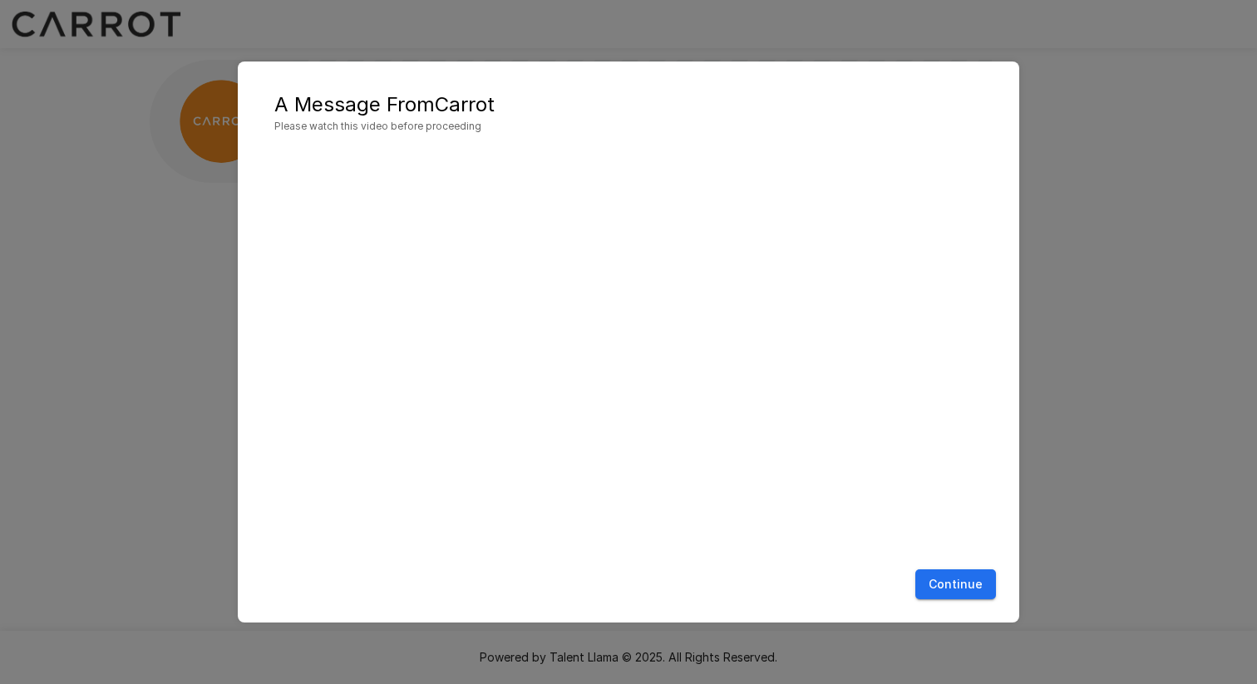
click at [946, 582] on button "Continue" at bounding box center [955, 584] width 81 height 31
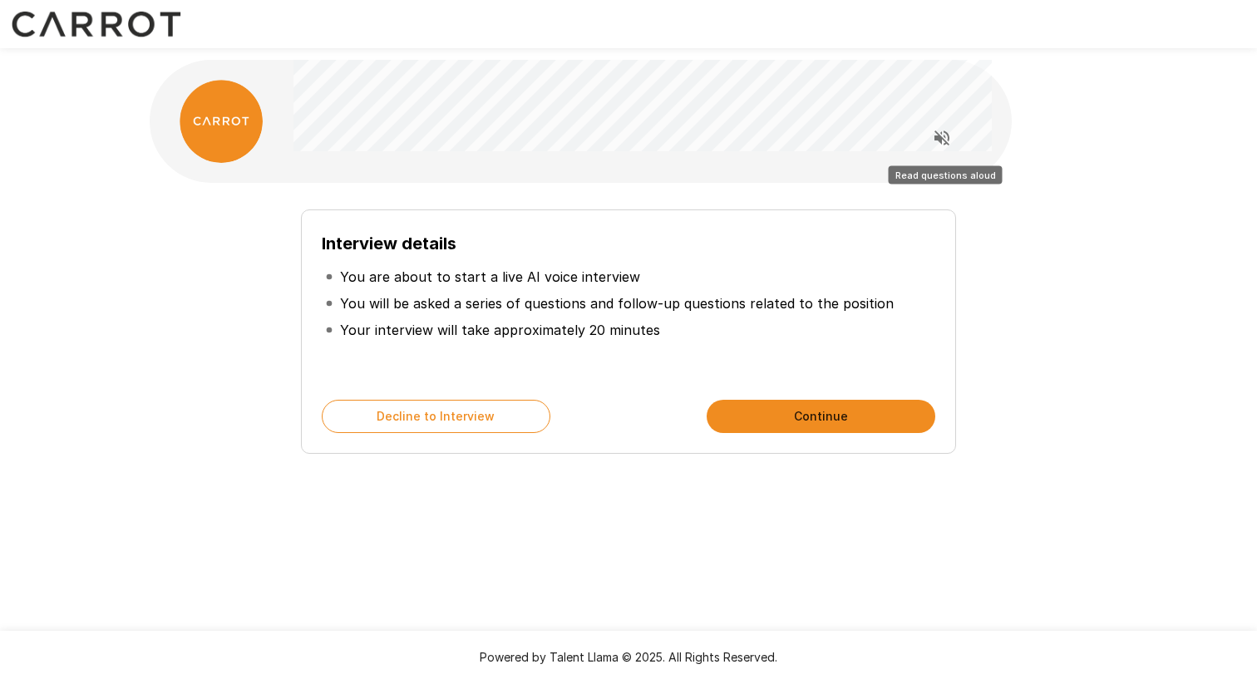
click at [956, 136] on button "Read questions aloud" at bounding box center [941, 137] width 33 height 33
click at [939, 141] on icon "Stop reading questions aloud" at bounding box center [941, 138] width 15 height 15
click at [811, 417] on button "Continue" at bounding box center [821, 416] width 229 height 33
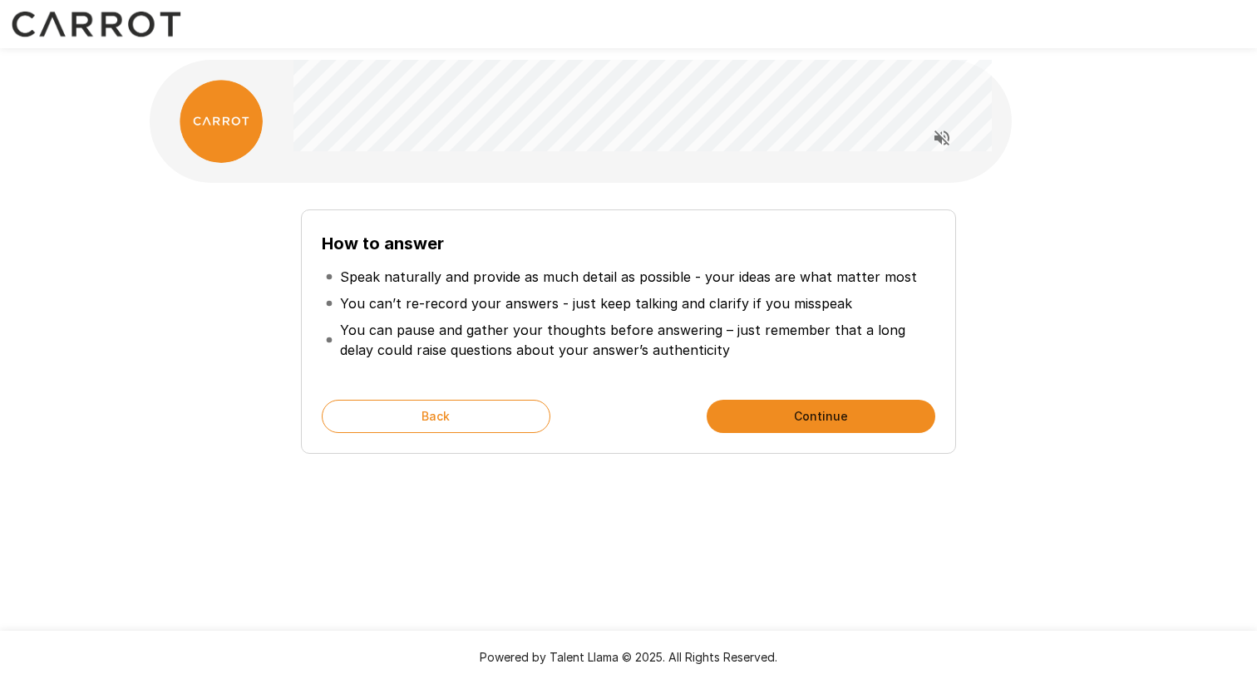
click at [837, 419] on button "Continue" at bounding box center [821, 416] width 229 height 33
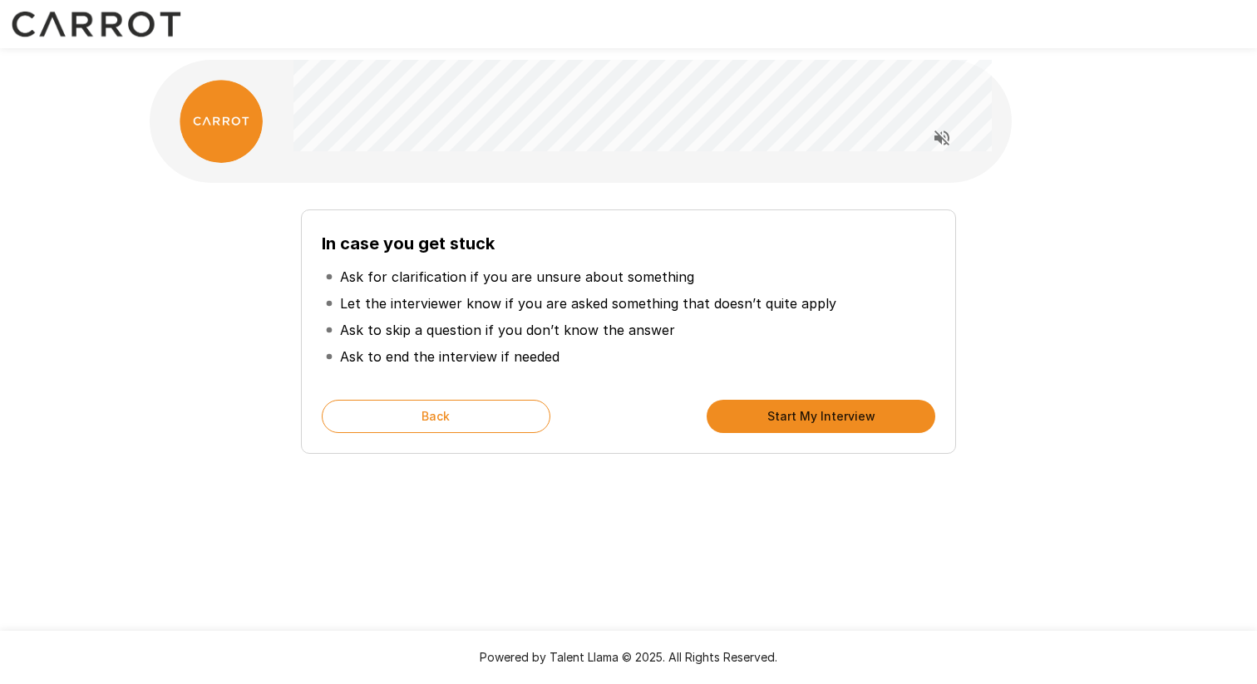
click at [825, 406] on button "Start My Interview" at bounding box center [821, 416] width 229 height 33
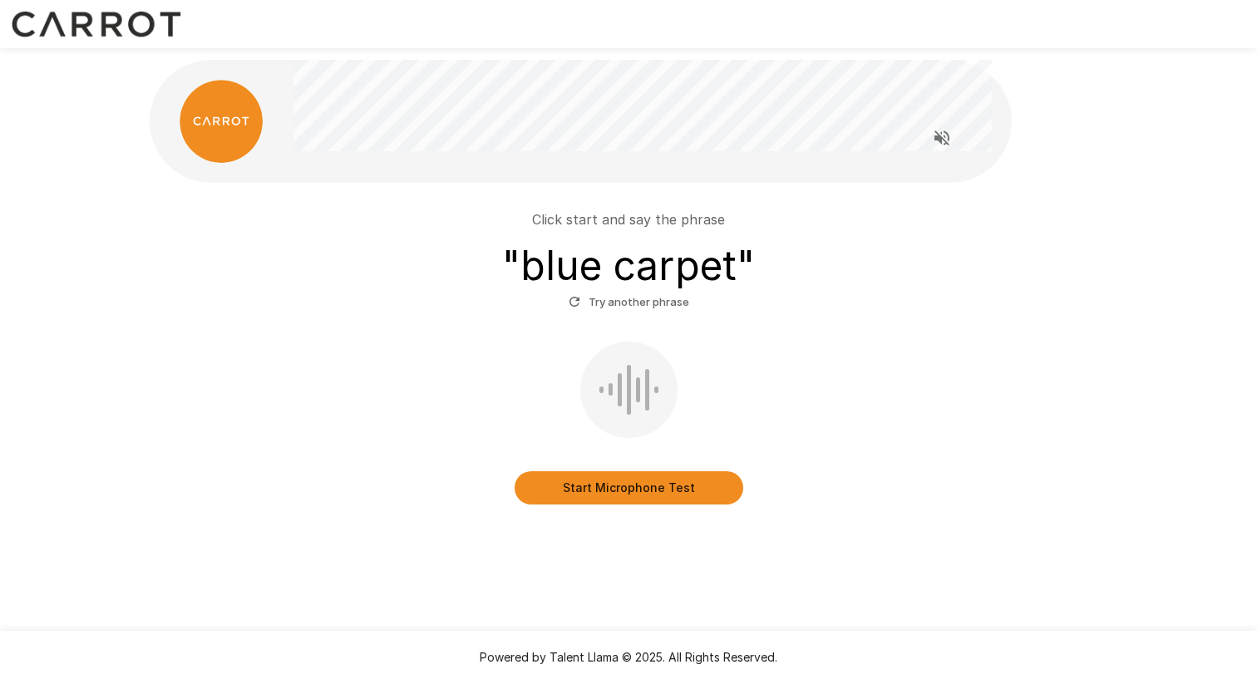
click at [631, 488] on button "Start Microphone Test" at bounding box center [629, 487] width 229 height 33
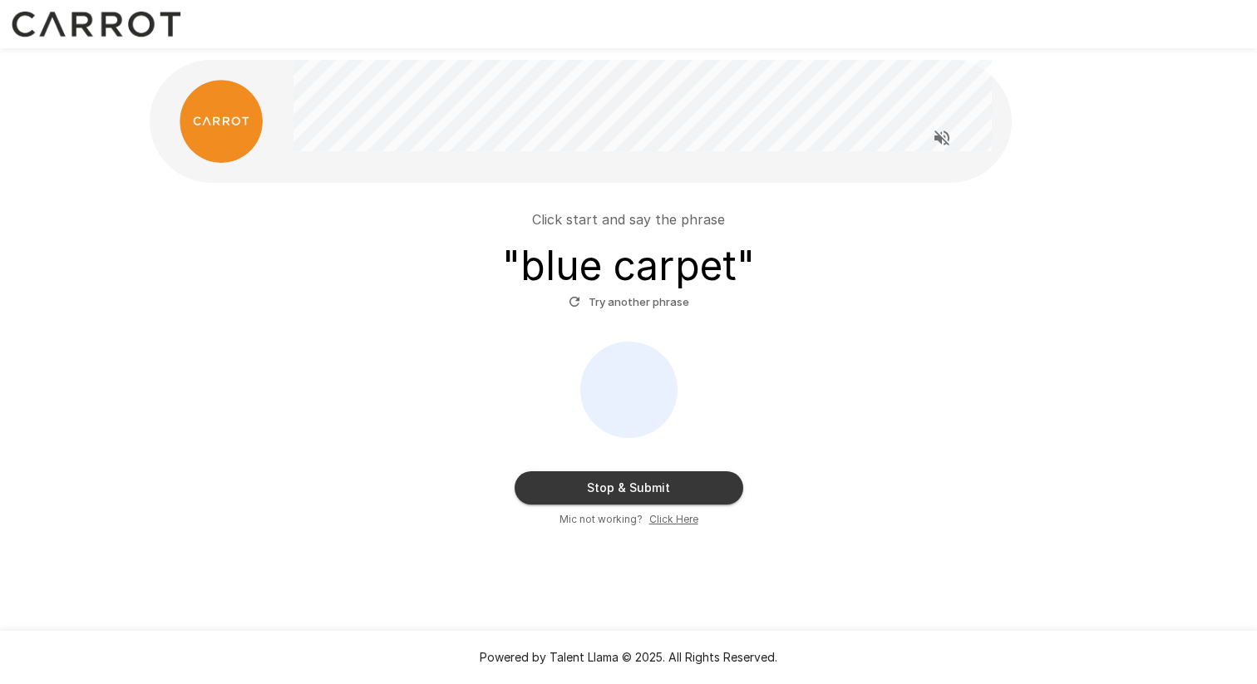
click at [631, 488] on button "Stop & Submit" at bounding box center [629, 487] width 229 height 33
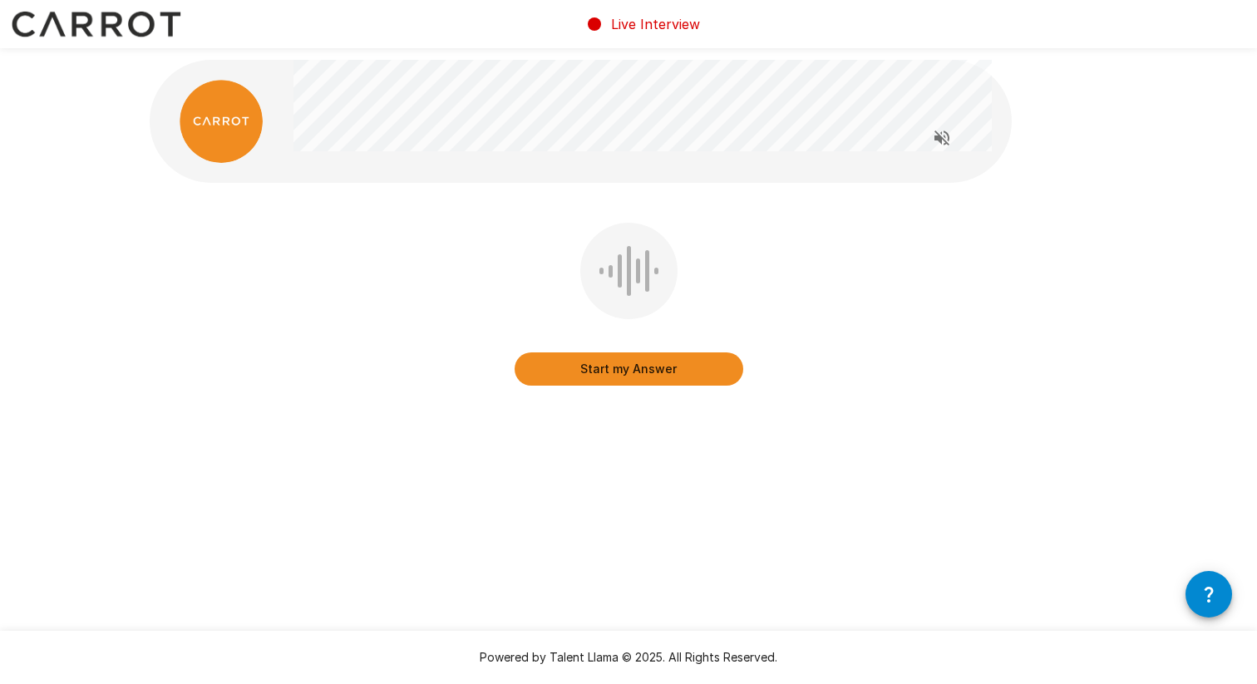
click at [668, 358] on button "Start my Answer" at bounding box center [629, 368] width 229 height 33
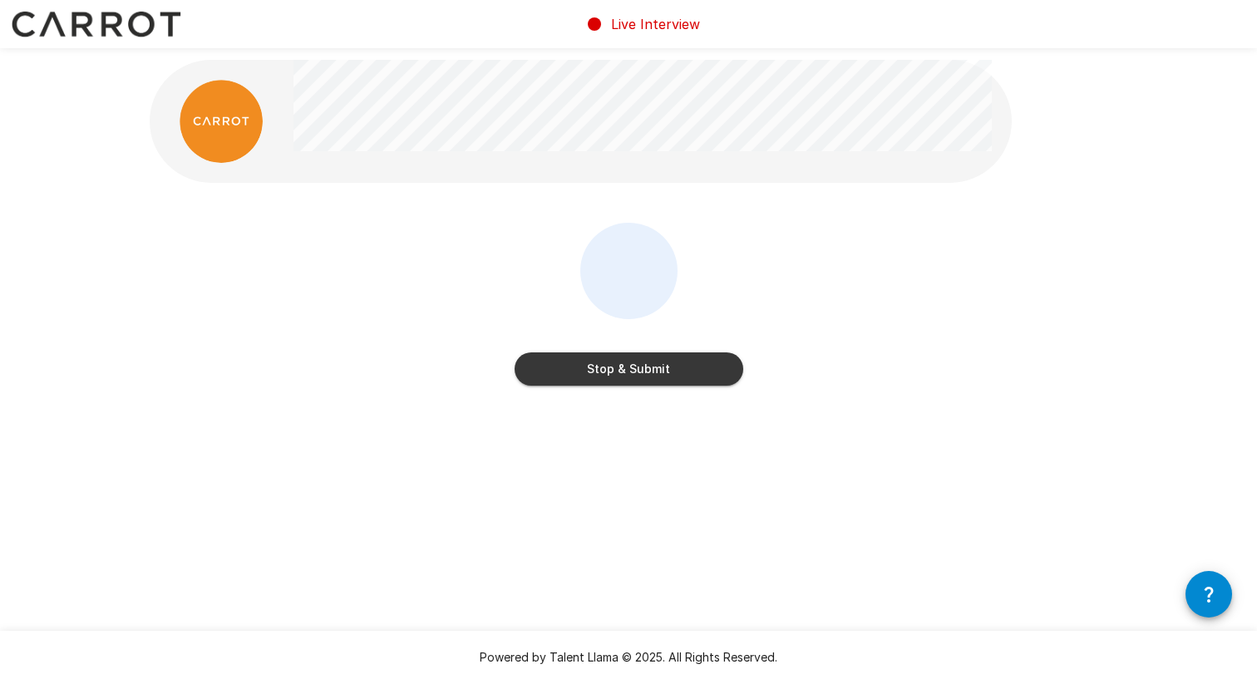
click at [657, 373] on button "Stop & Submit" at bounding box center [629, 368] width 229 height 33
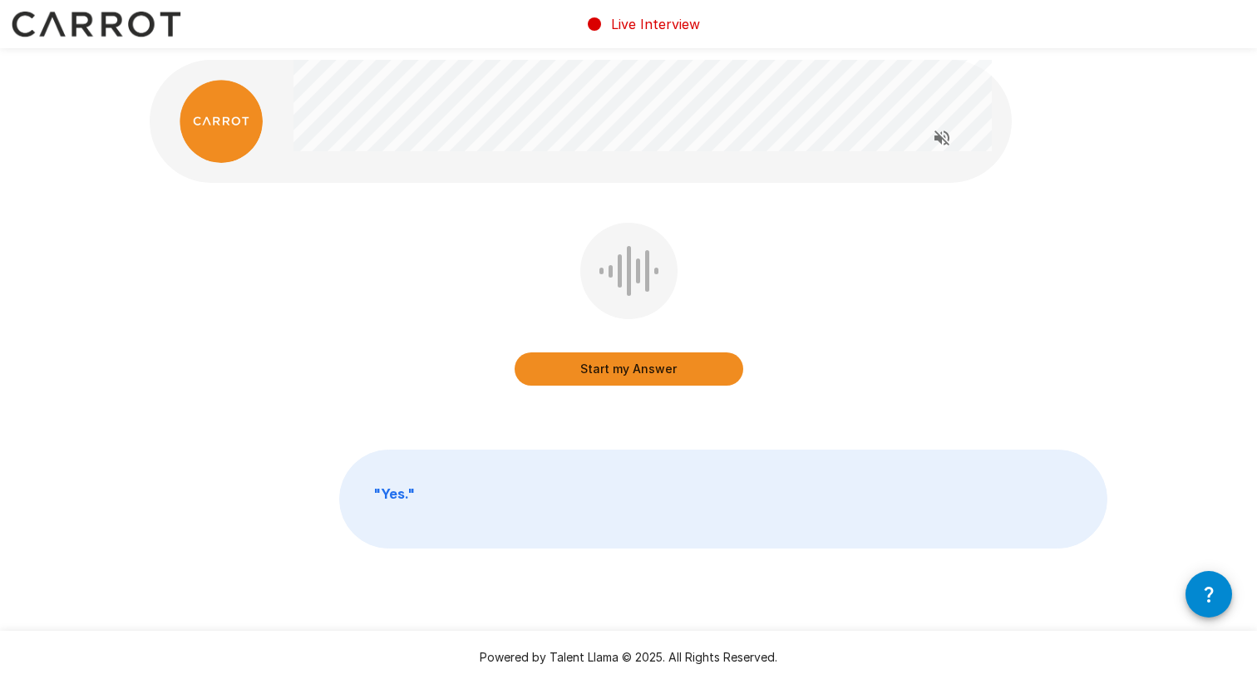
click at [668, 372] on button "Start my Answer" at bounding box center [629, 368] width 229 height 33
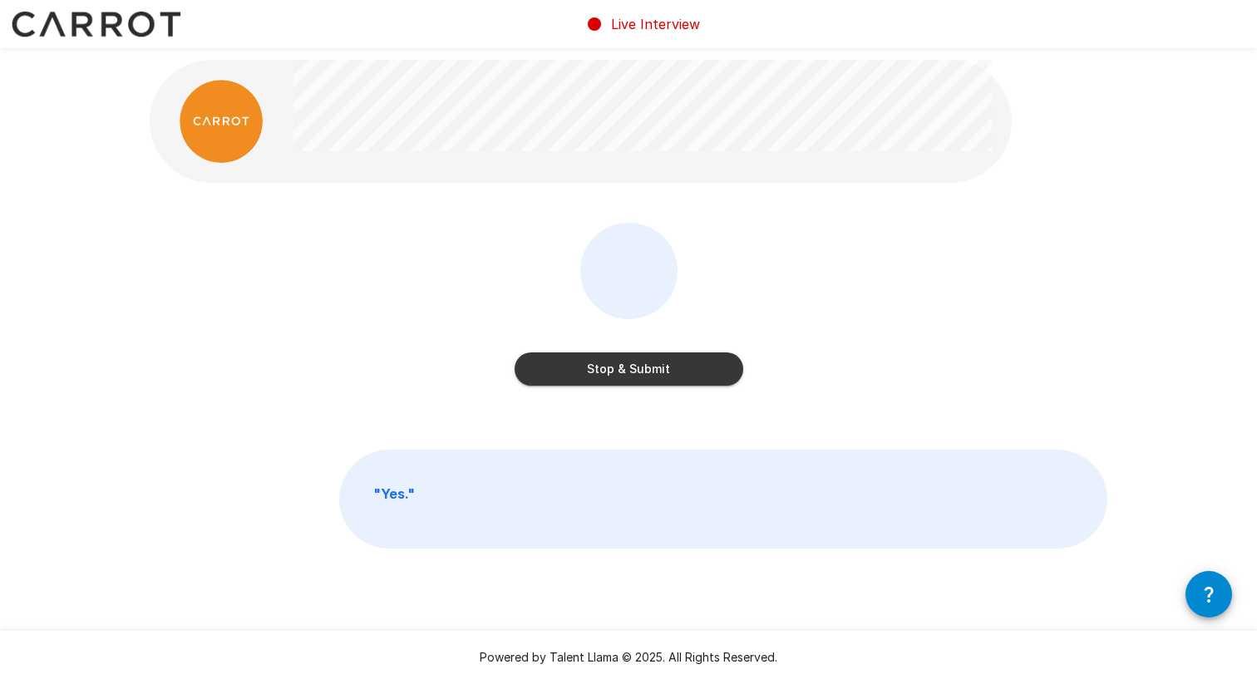
click at [668, 372] on button "Stop & Submit" at bounding box center [629, 368] width 229 height 33
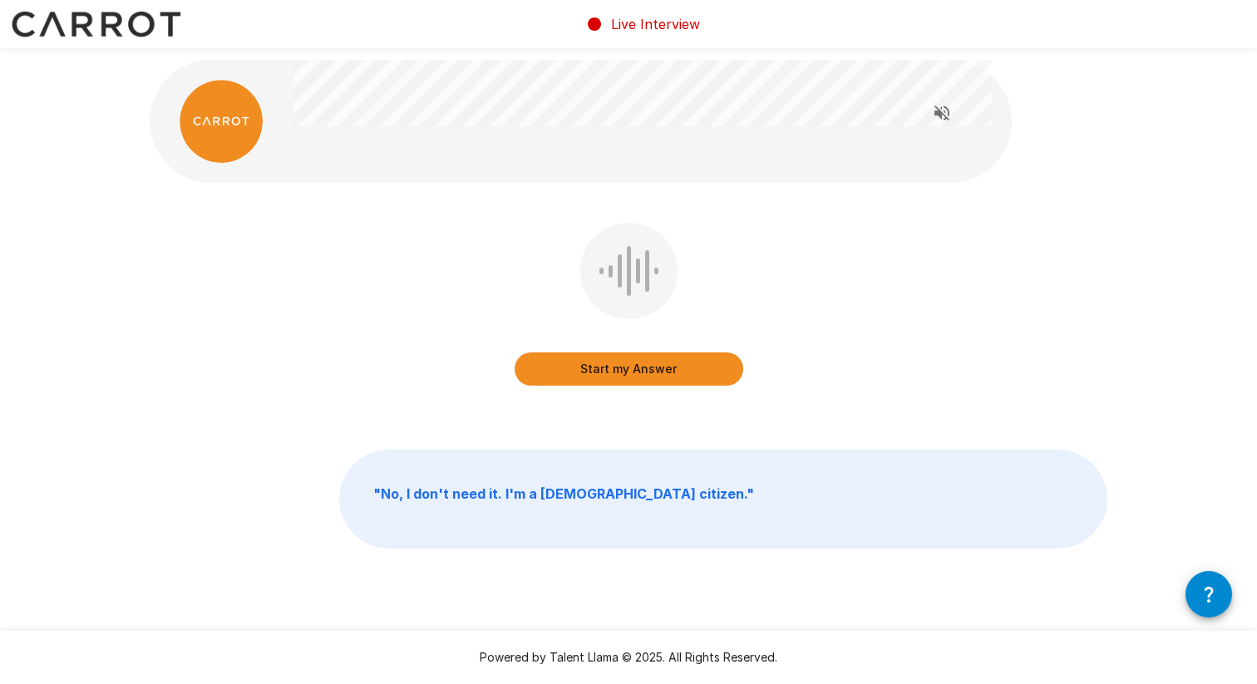
click at [668, 361] on button "Start my Answer" at bounding box center [629, 368] width 229 height 33
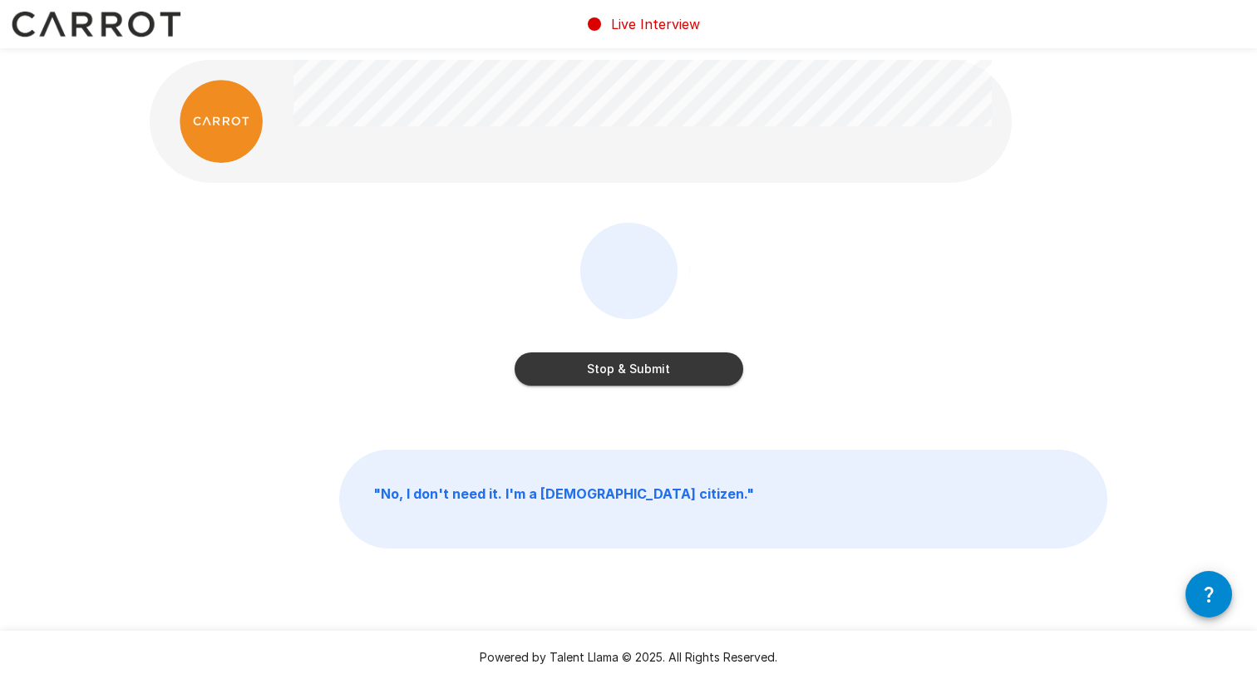
click at [653, 372] on button "Stop & Submit" at bounding box center [629, 368] width 229 height 33
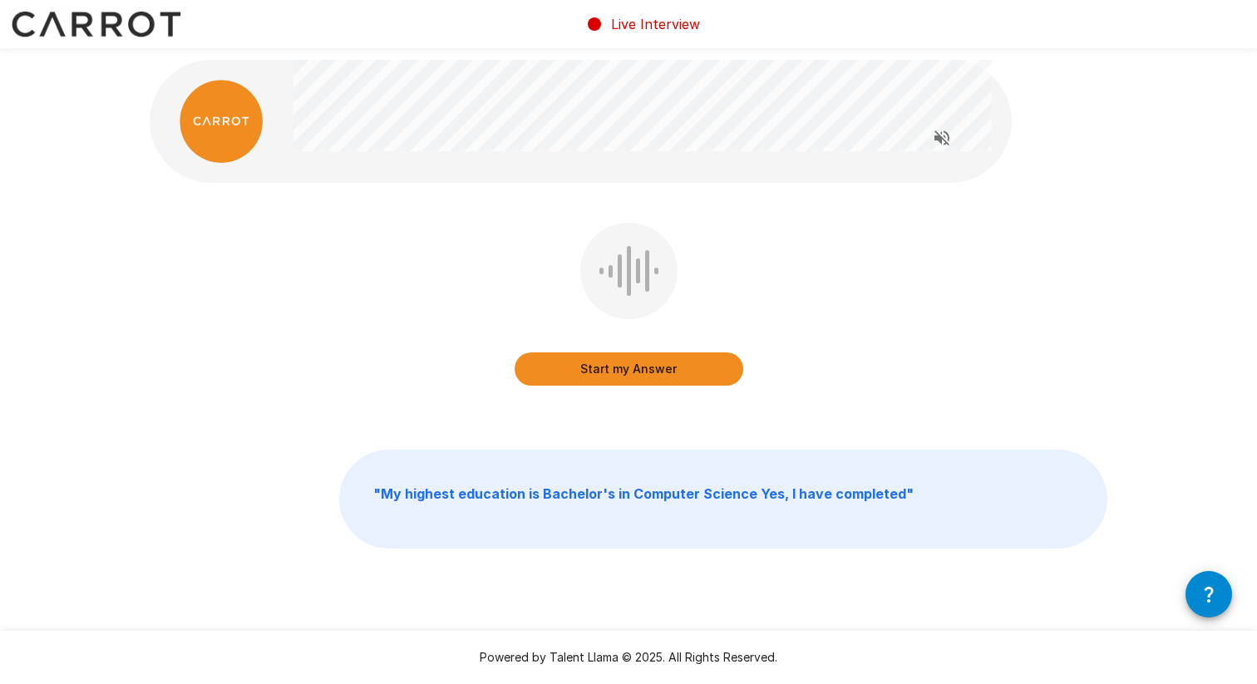
click at [645, 364] on button "Start my Answer" at bounding box center [629, 368] width 229 height 33
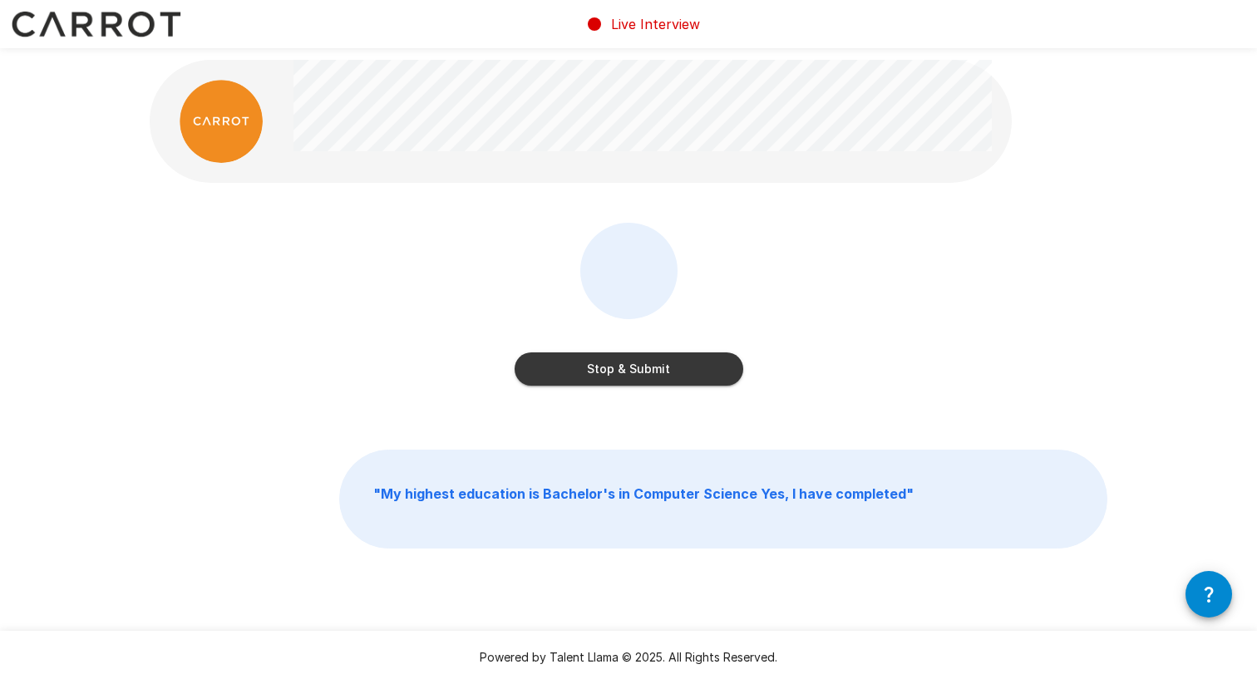
click at [653, 362] on button "Stop & Submit" at bounding box center [629, 368] width 229 height 33
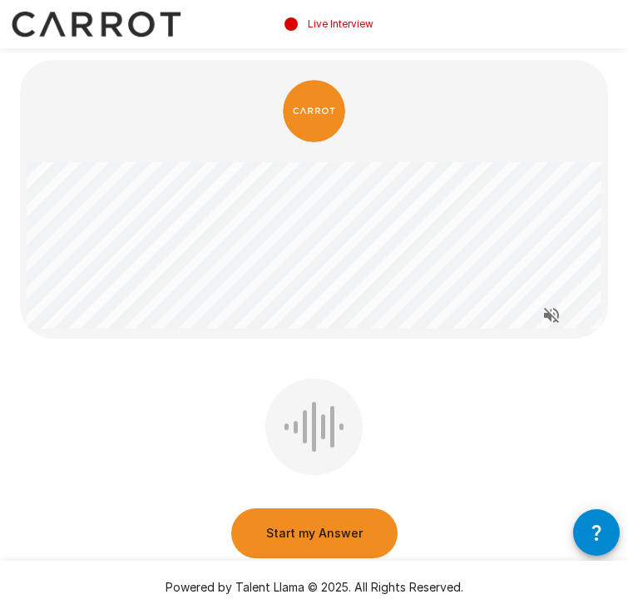
click at [292, 522] on button "Start my Answer" at bounding box center [314, 533] width 166 height 50
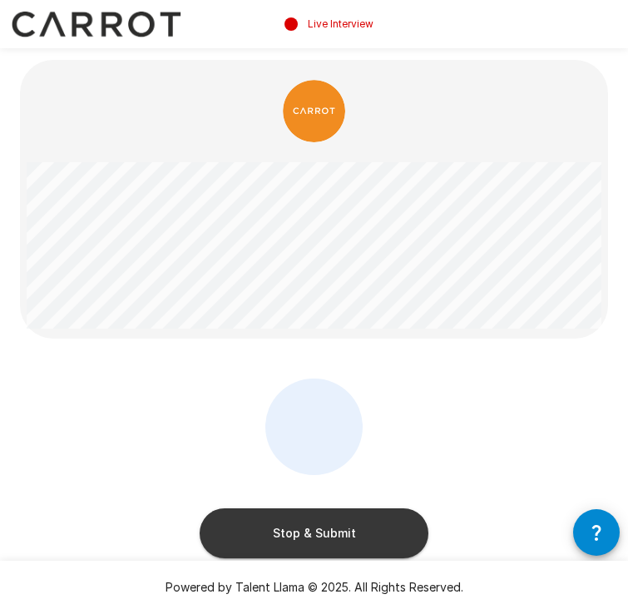
click at [293, 547] on button "Stop & Submit" at bounding box center [314, 533] width 229 height 50
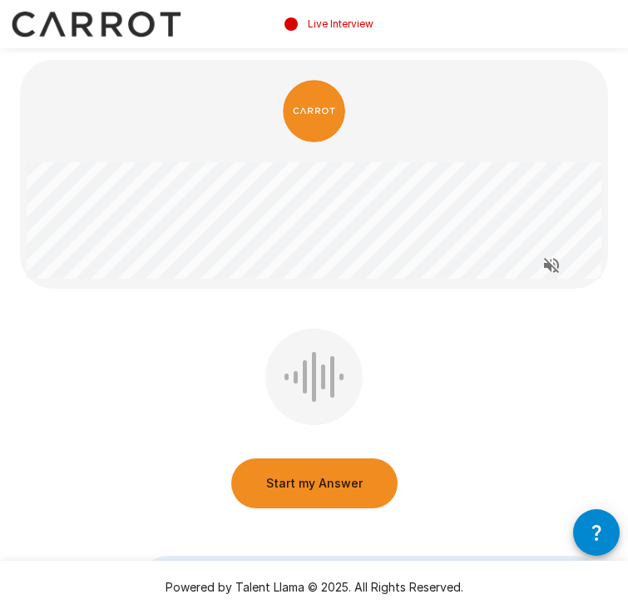
click at [283, 497] on button "Start my Answer" at bounding box center [314, 483] width 166 height 50
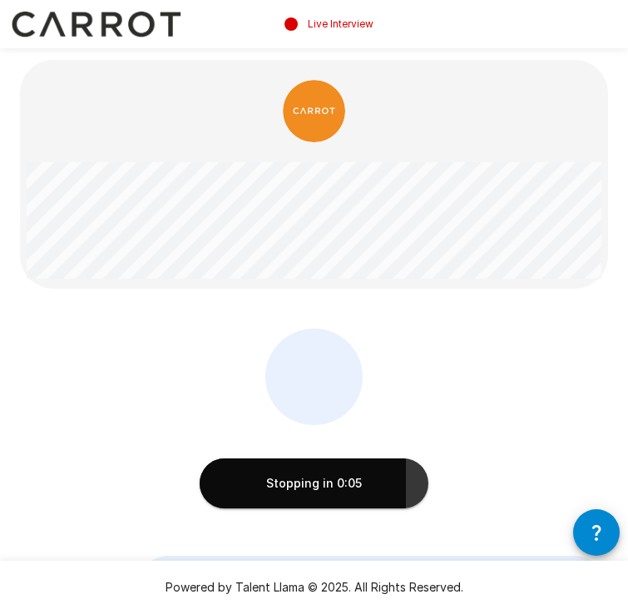
click at [305, 481] on button "Stopping in 0:05" at bounding box center [314, 483] width 229 height 50
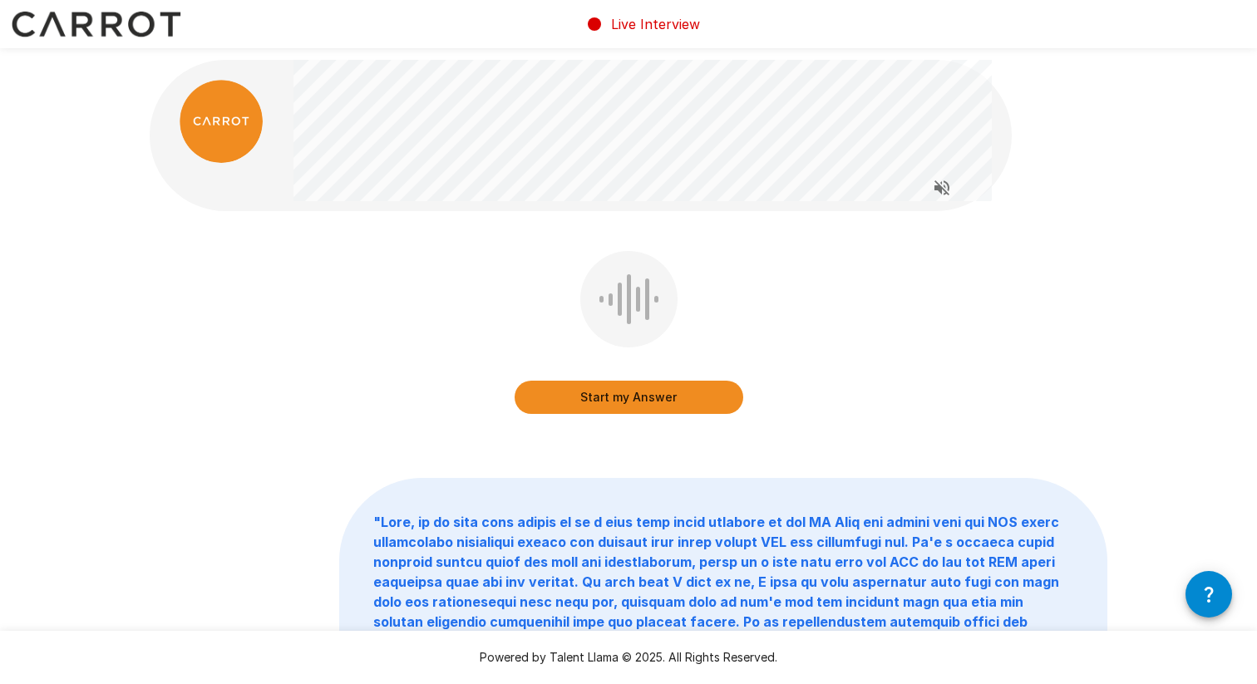
click at [653, 392] on button "Start my Answer" at bounding box center [629, 397] width 229 height 33
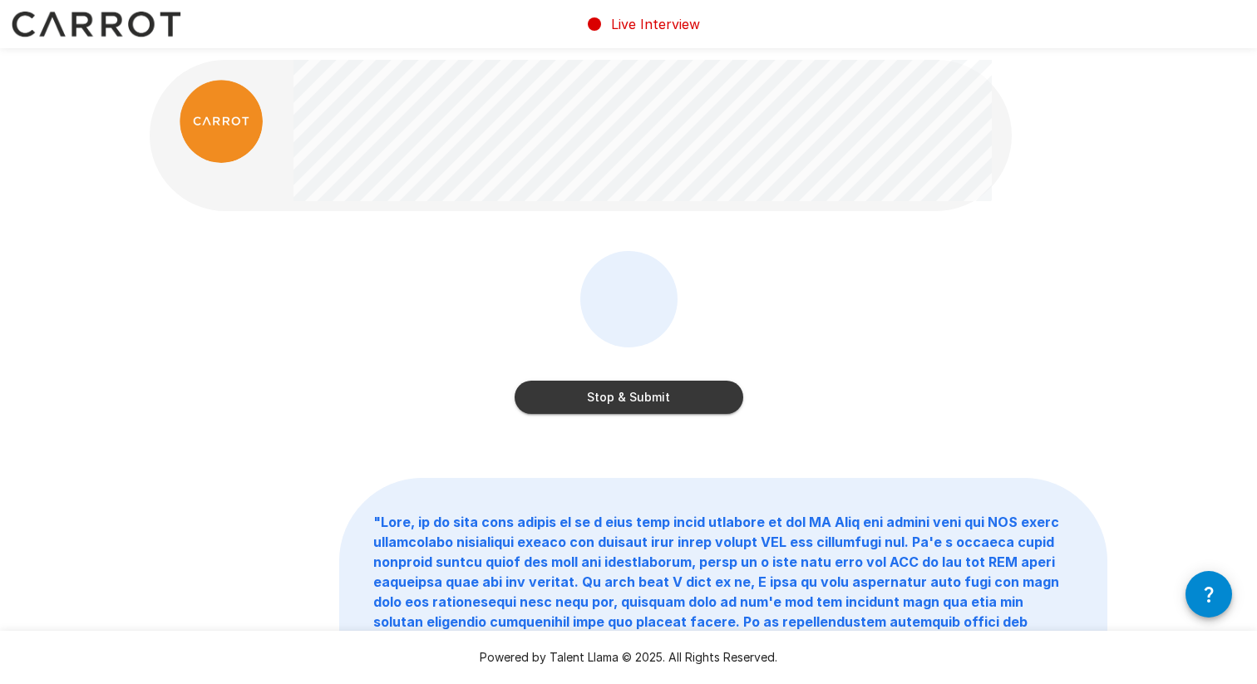
click at [655, 385] on button "Stop & Submit" at bounding box center [629, 397] width 229 height 33
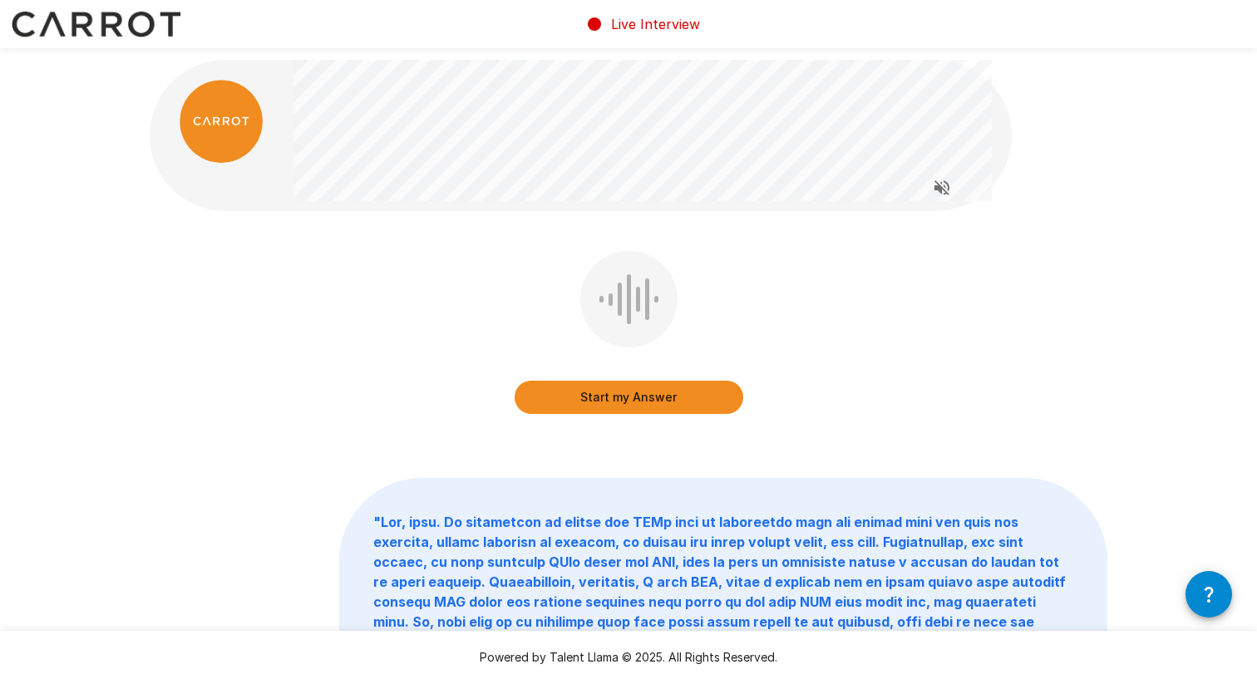
click at [674, 399] on button "Start my Answer" at bounding box center [629, 397] width 229 height 33
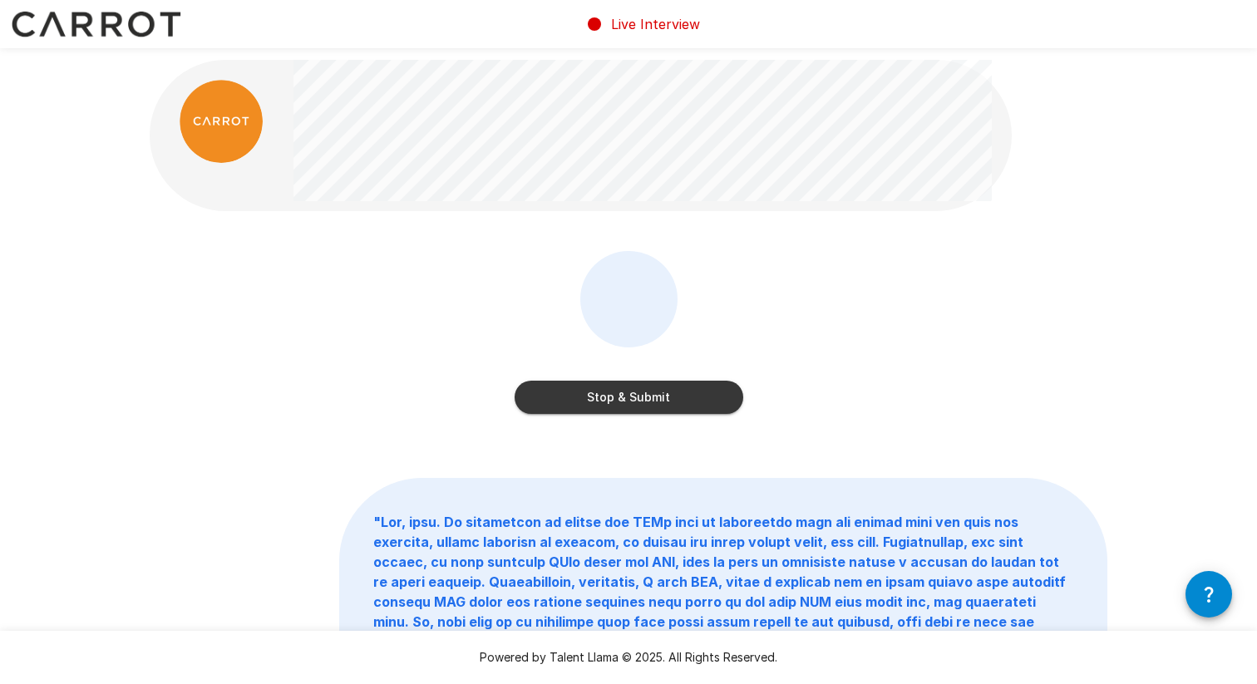
click at [658, 394] on button "Stop & Submit" at bounding box center [629, 397] width 229 height 33
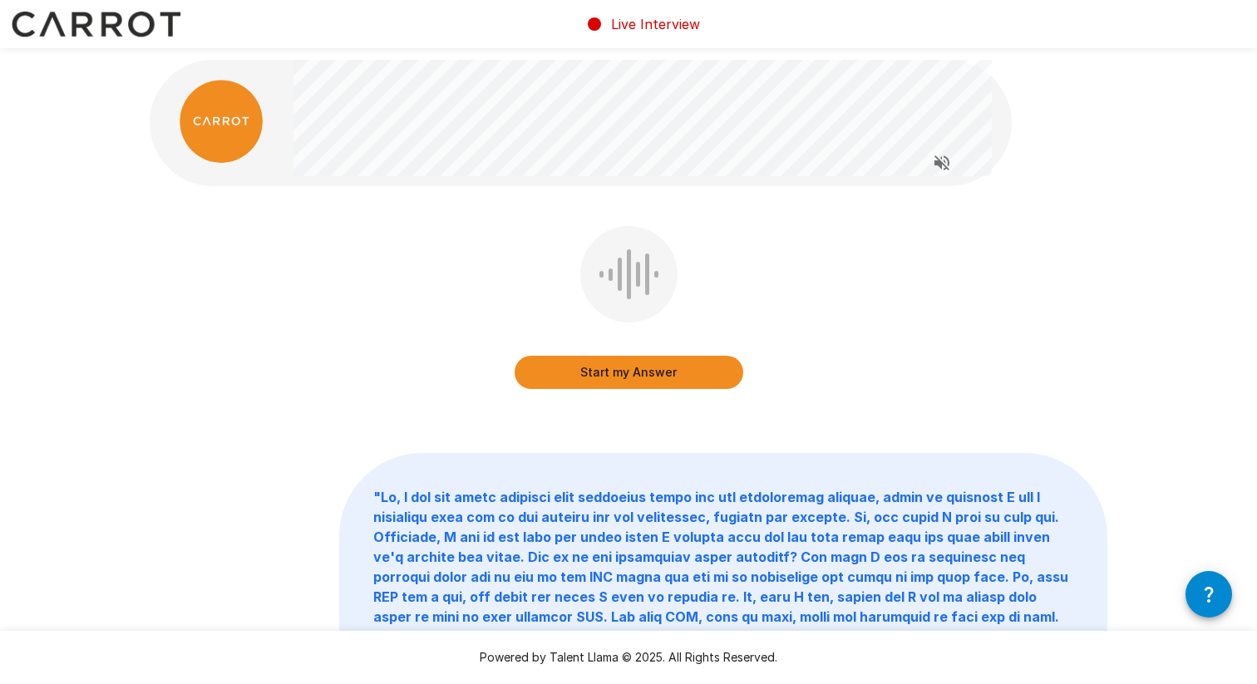
click at [669, 366] on button "Start my Answer" at bounding box center [629, 372] width 229 height 33
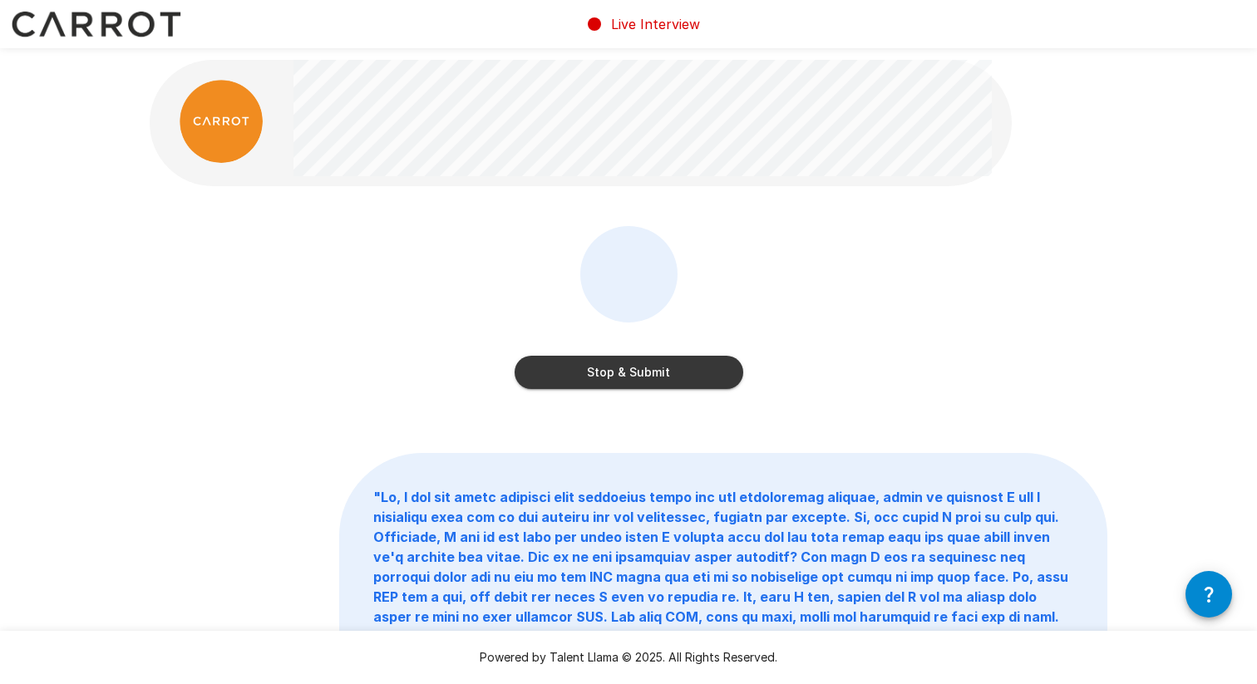
click at [643, 370] on button "Stop & Submit" at bounding box center [629, 372] width 229 height 33
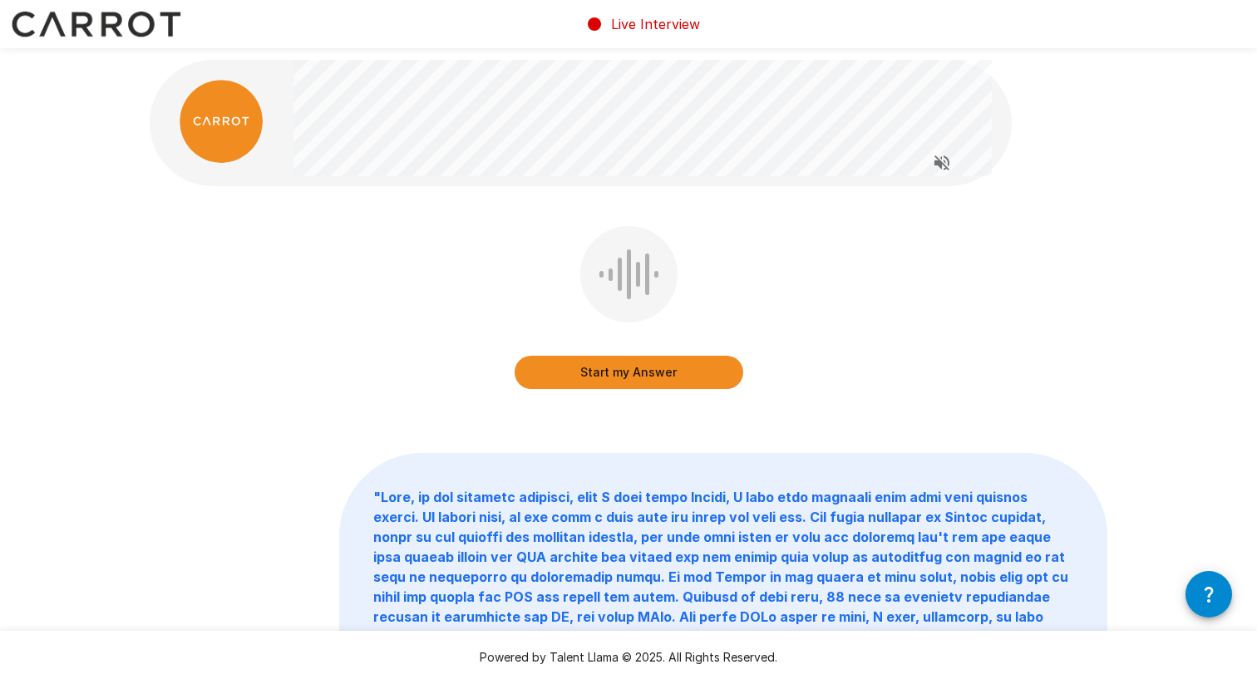
click at [648, 364] on button "Start my Answer" at bounding box center [629, 372] width 229 height 33
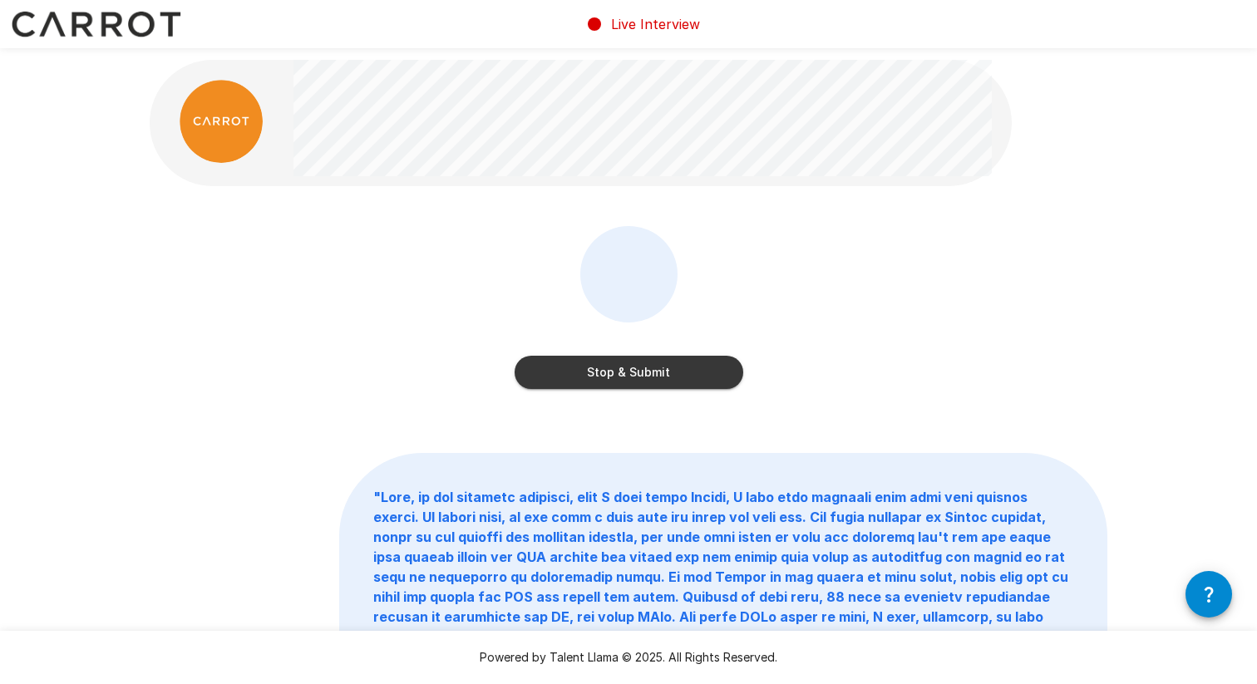
click at [648, 369] on button "Stop & Submit" at bounding box center [629, 372] width 229 height 33
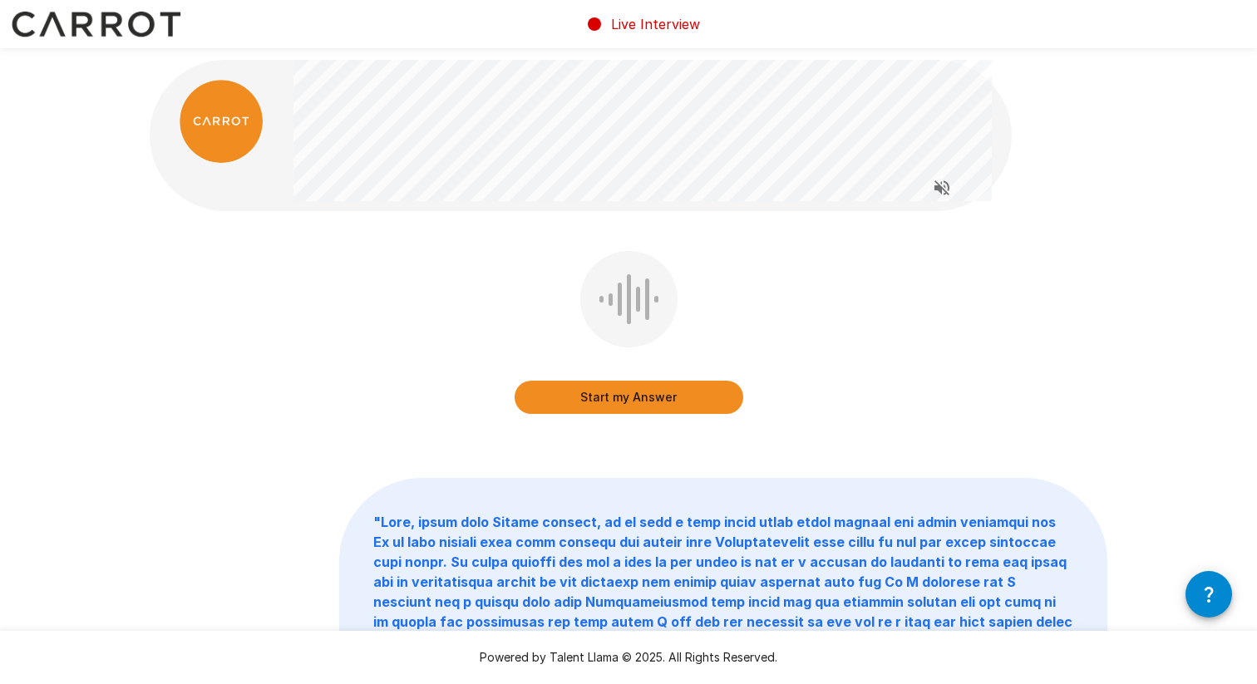
click at [651, 390] on button "Start my Answer" at bounding box center [629, 397] width 229 height 33
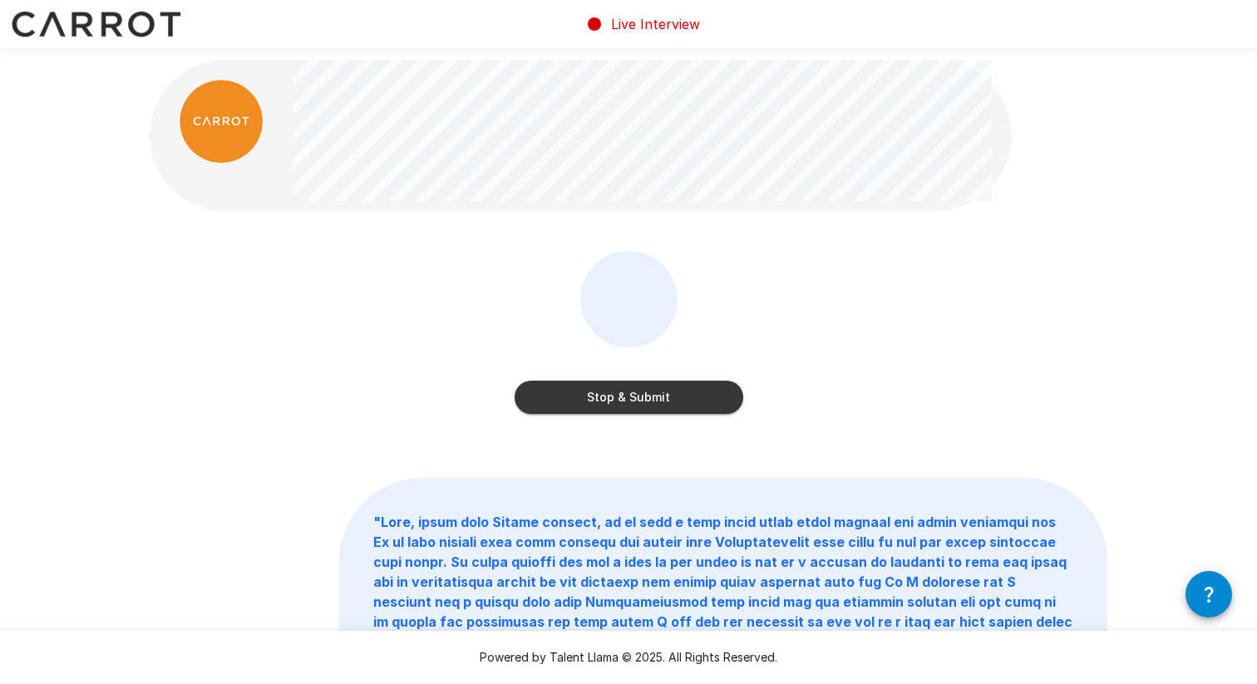
click at [668, 388] on button "Stop & Submit" at bounding box center [629, 397] width 229 height 33
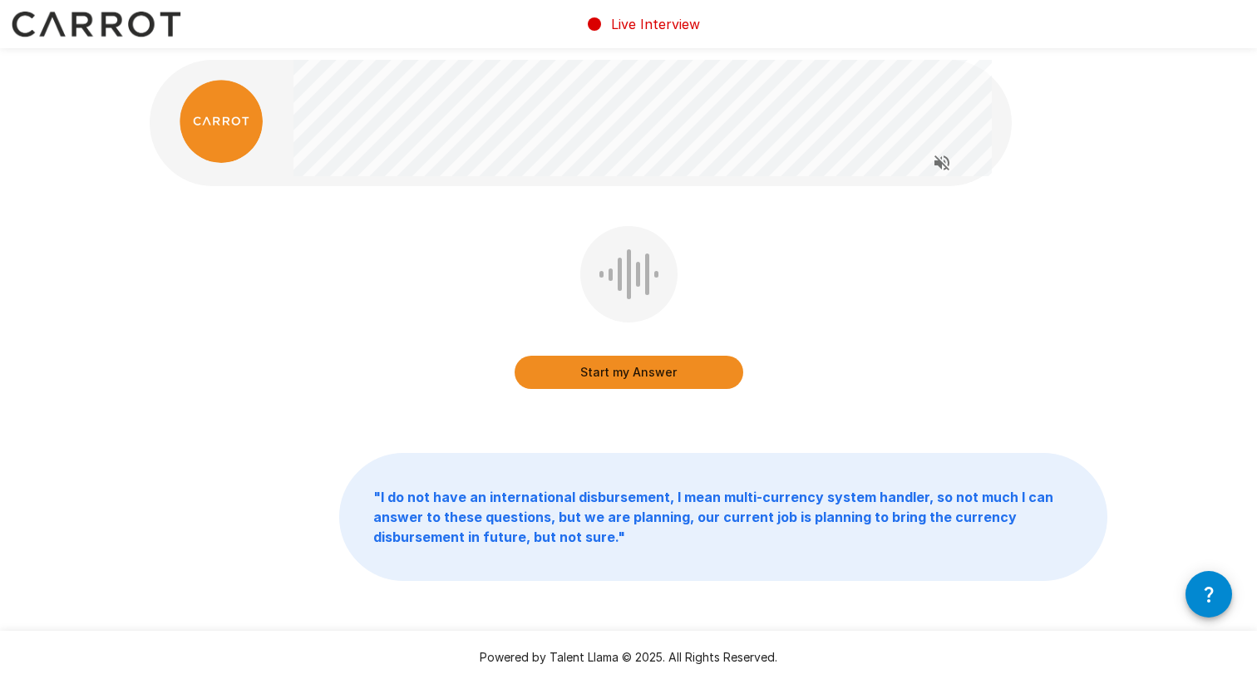
click at [628, 367] on button "Start my Answer" at bounding box center [629, 372] width 229 height 33
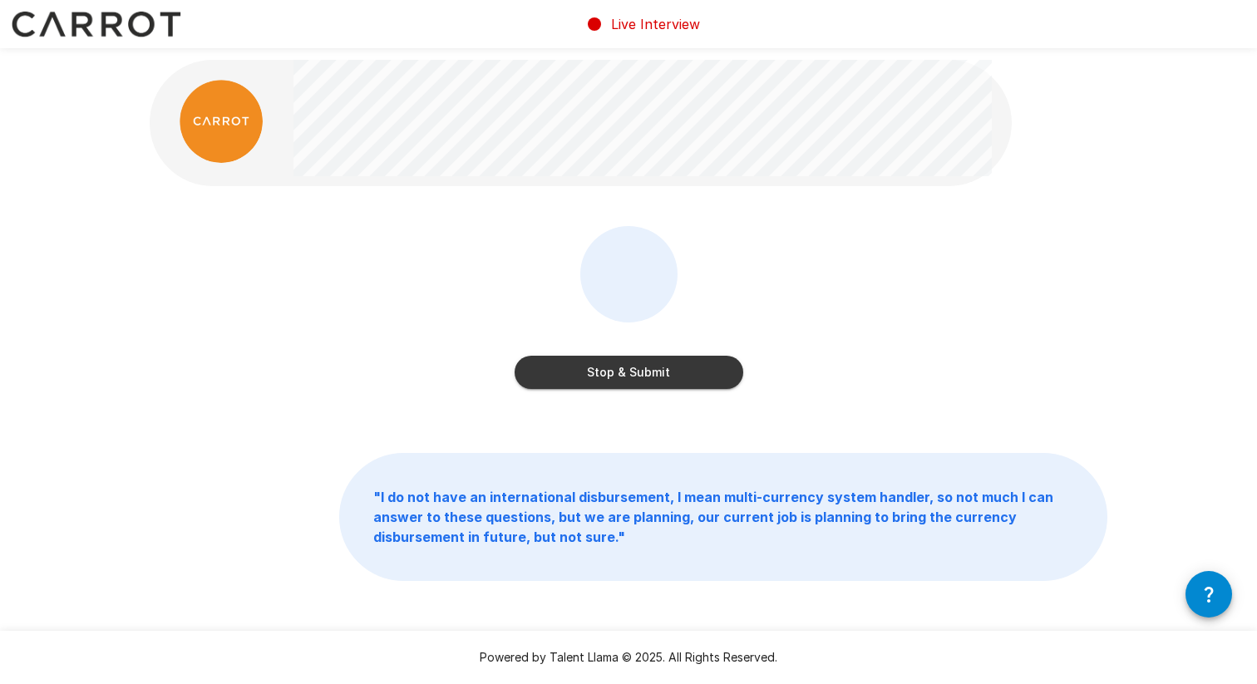
scroll to position [29, 0]
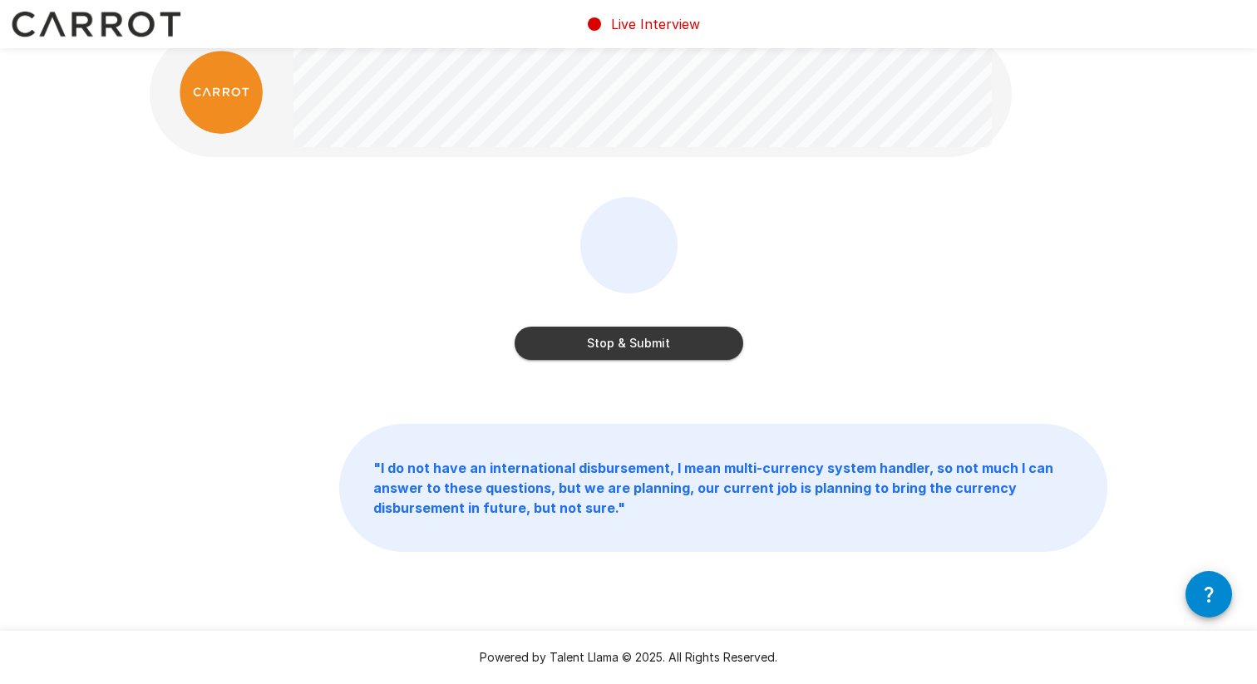
click at [620, 336] on button "Stop & Submit" at bounding box center [629, 343] width 229 height 33
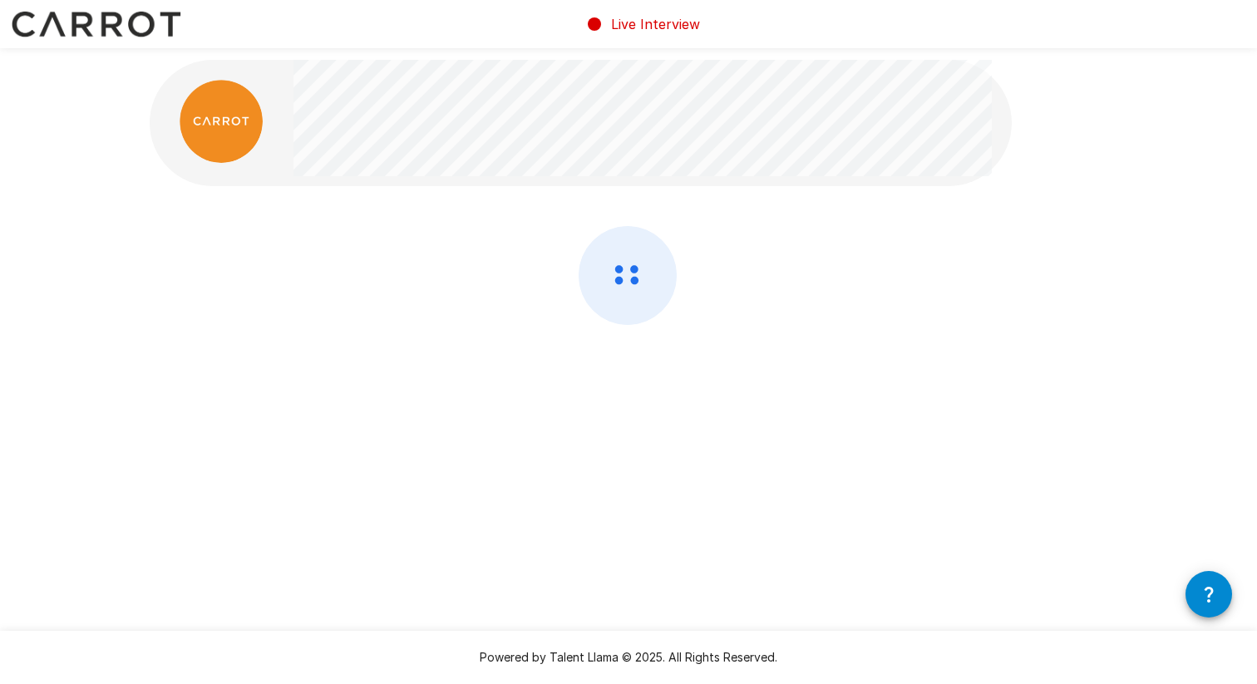
scroll to position [0, 0]
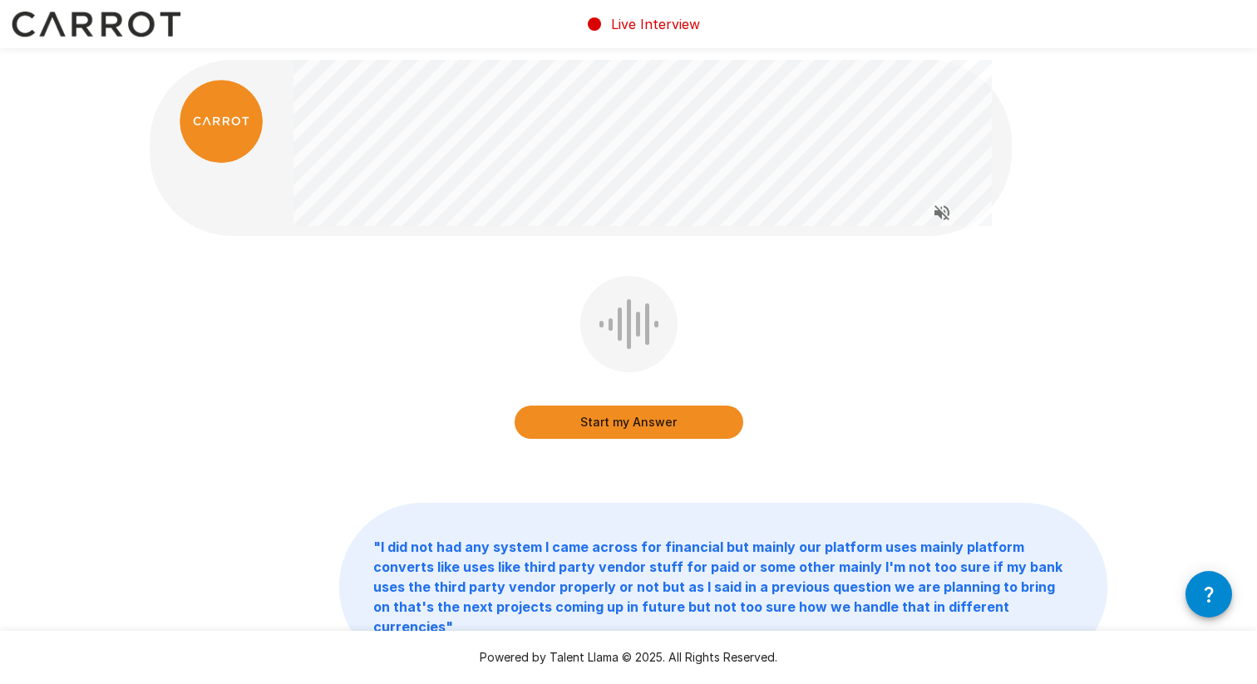
click at [626, 415] on button "Start my Answer" at bounding box center [629, 422] width 229 height 33
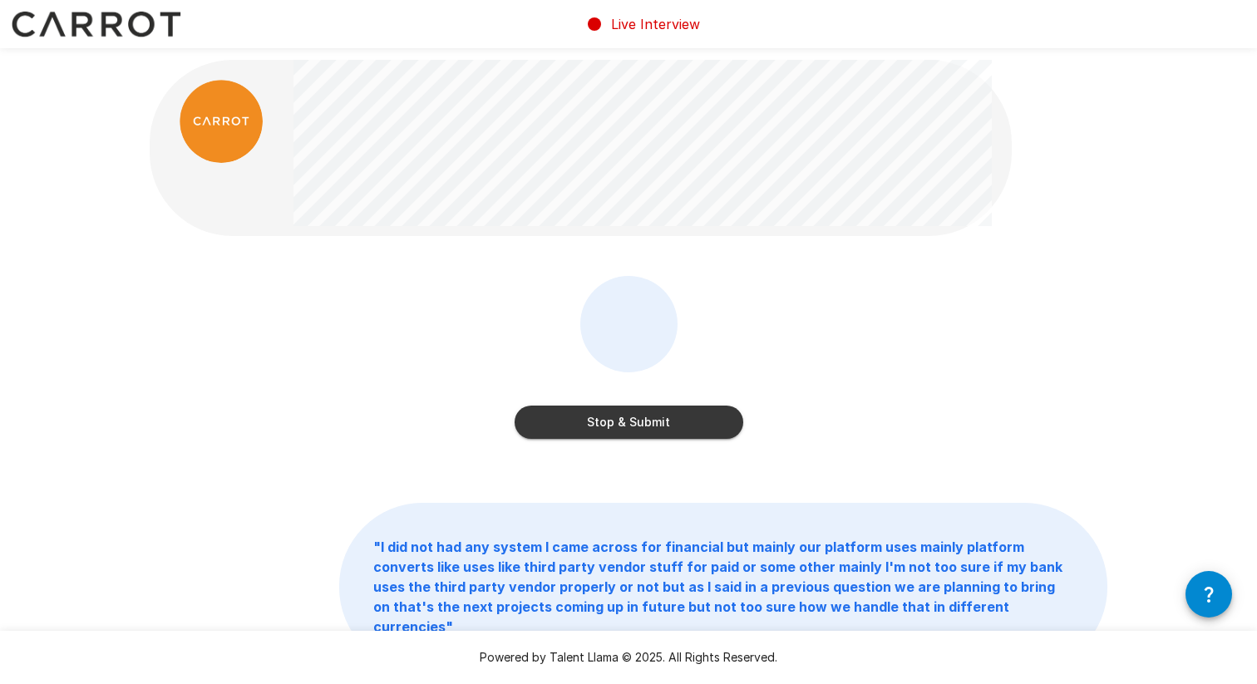
click at [626, 415] on button "Stop & Submit" at bounding box center [629, 422] width 229 height 33
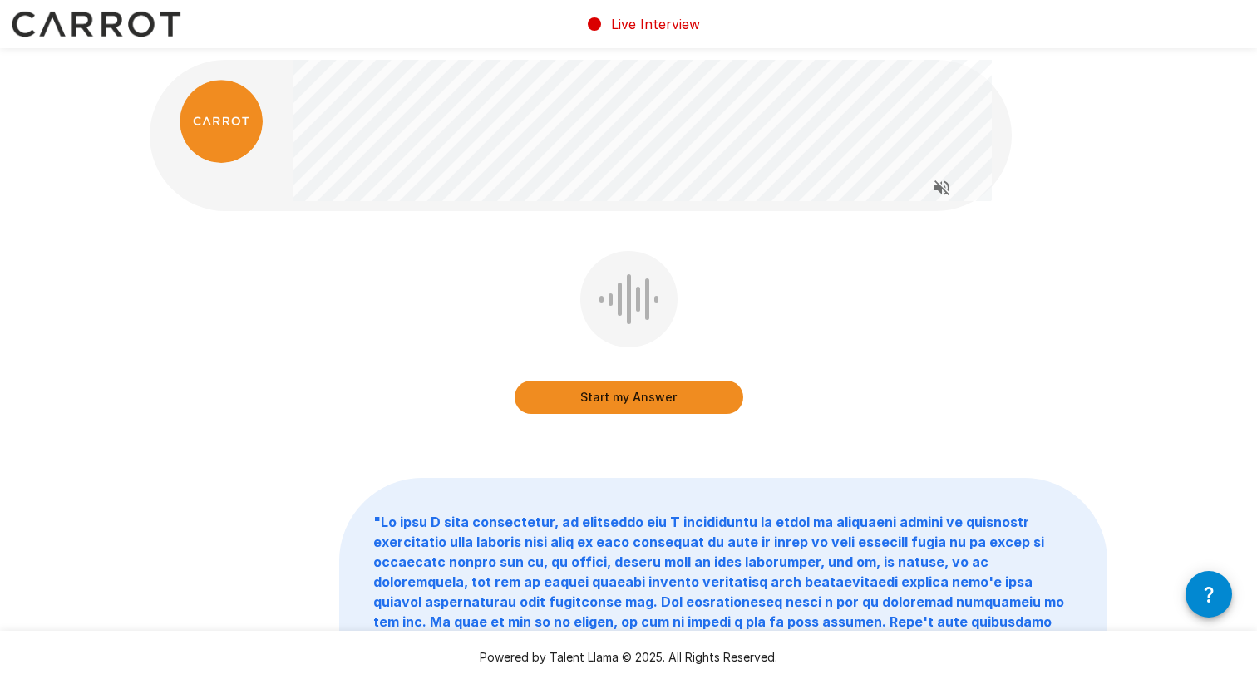
click at [697, 389] on button "Start my Answer" at bounding box center [629, 397] width 229 height 33
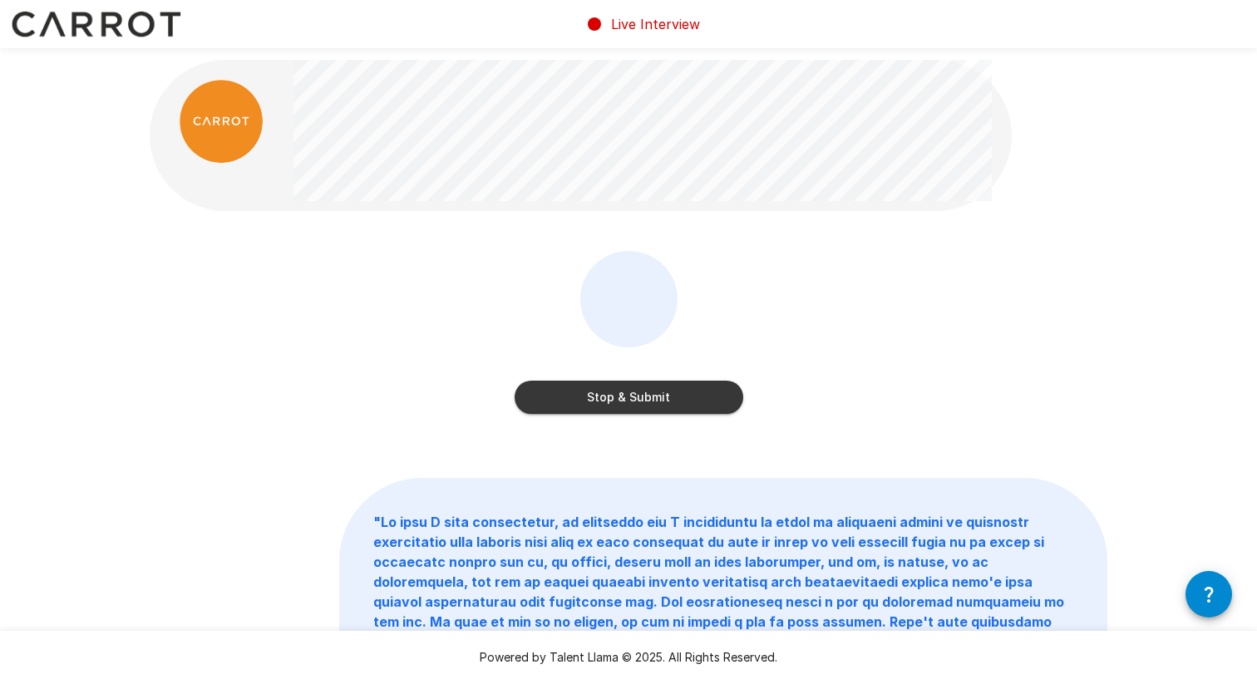
click at [613, 397] on button "Stop & Submit" at bounding box center [629, 397] width 229 height 33
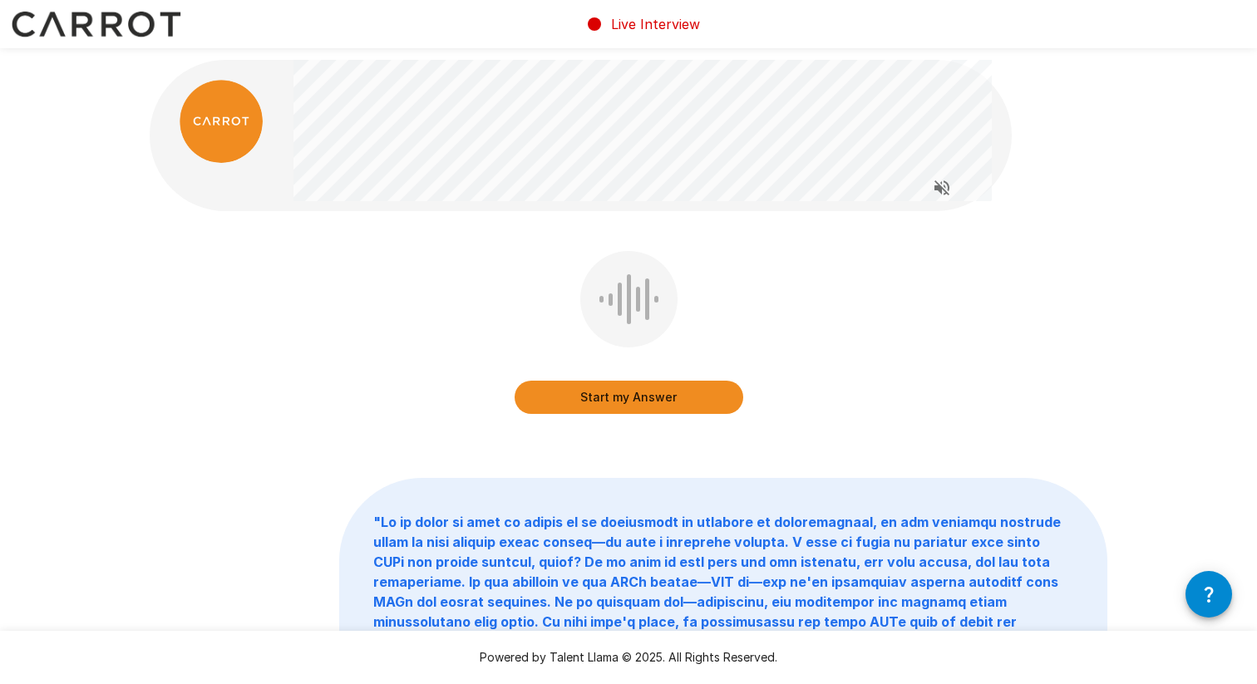
click at [612, 396] on button "Start my Answer" at bounding box center [629, 397] width 229 height 33
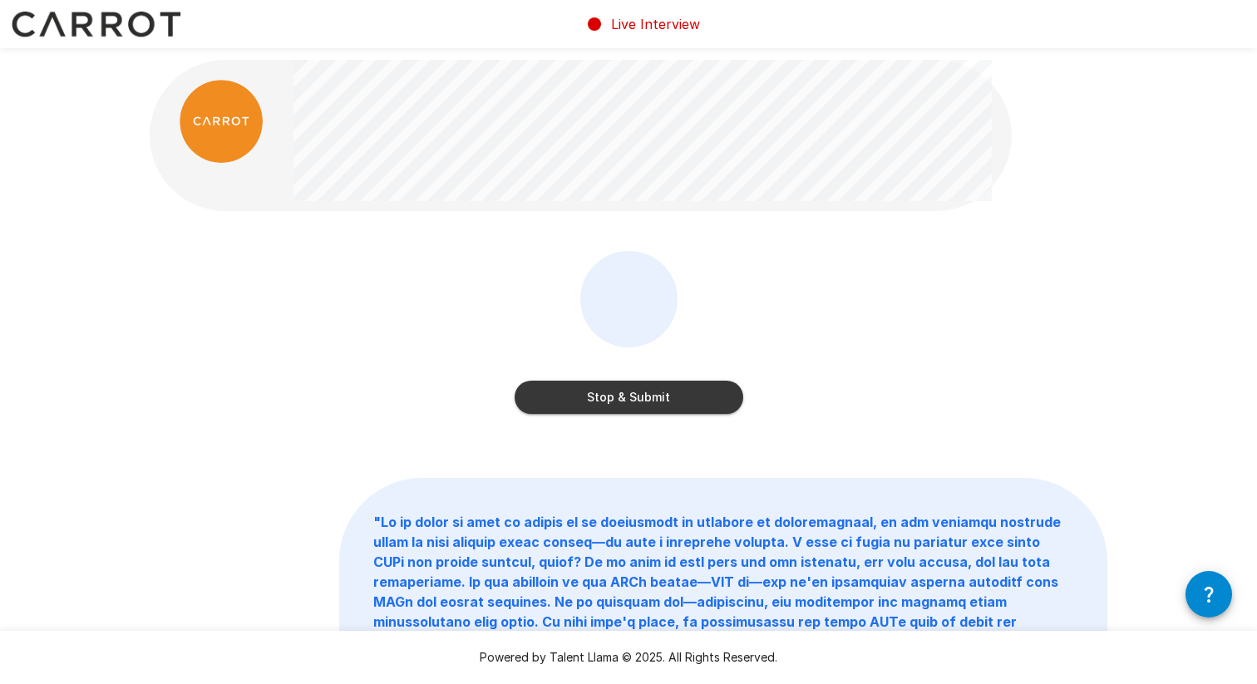
click at [658, 391] on button "Stop & Submit" at bounding box center [629, 397] width 229 height 33
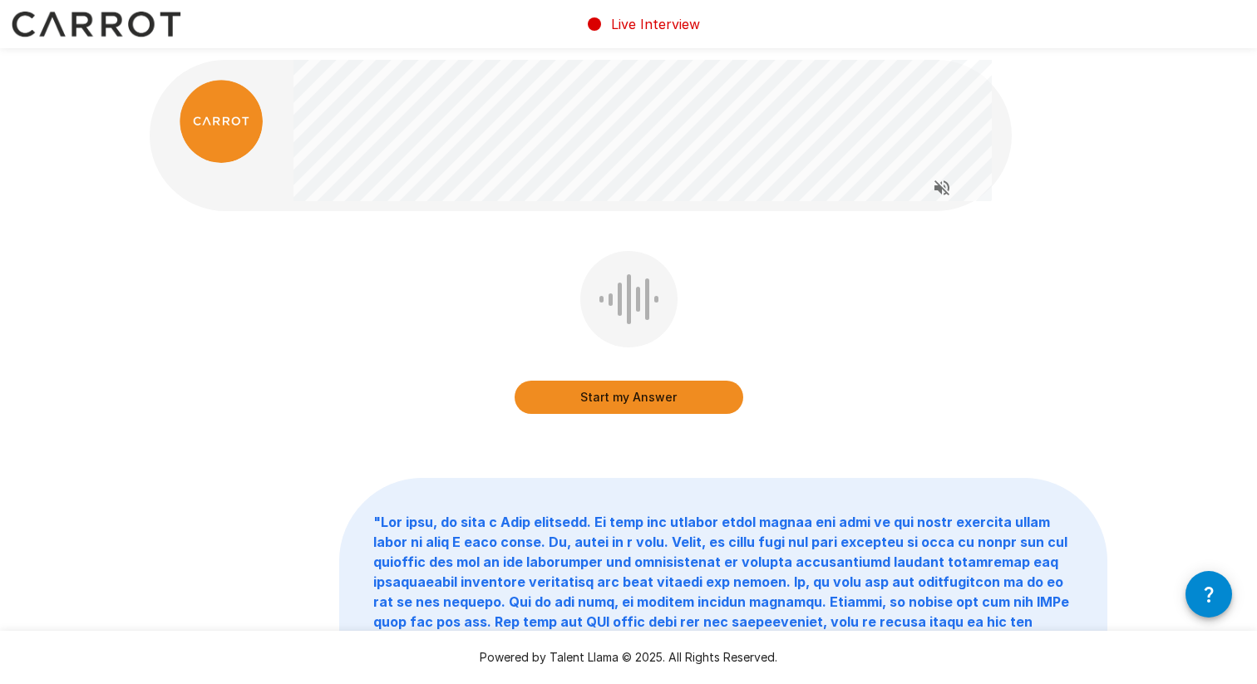
click at [662, 388] on button "Start my Answer" at bounding box center [629, 397] width 229 height 33
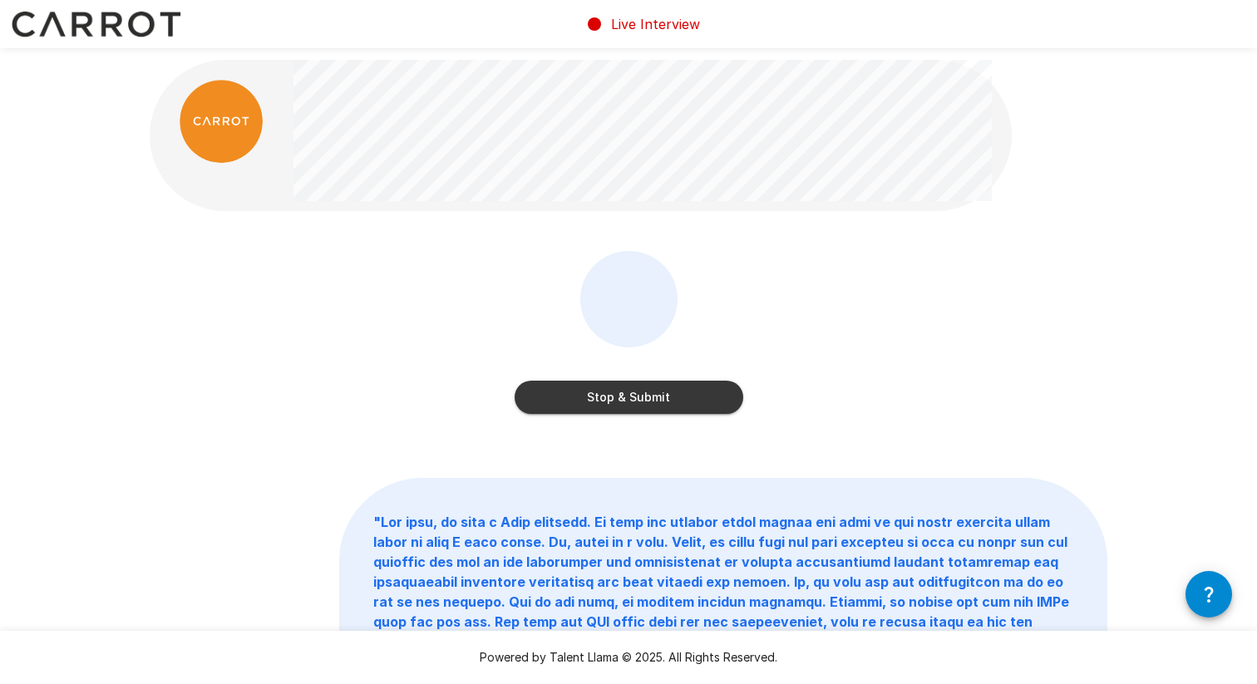
click at [671, 386] on button "Stop & Submit" at bounding box center [629, 397] width 229 height 33
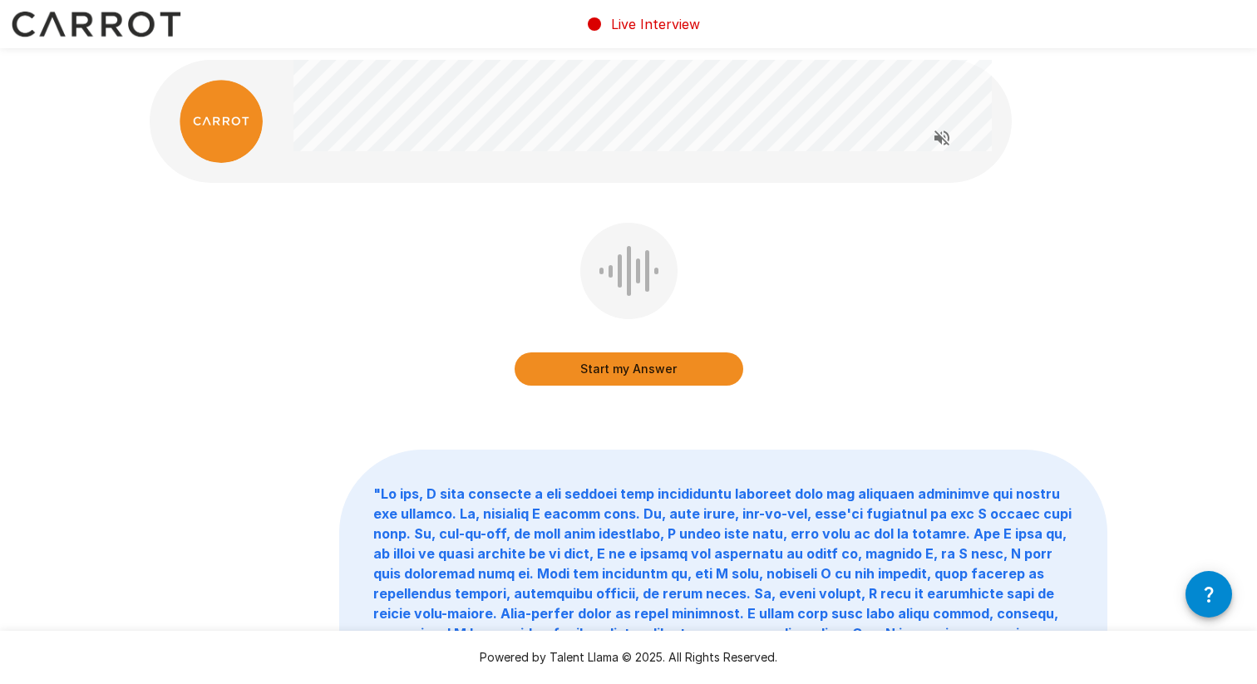
click at [610, 367] on button "Start my Answer" at bounding box center [629, 368] width 229 height 33
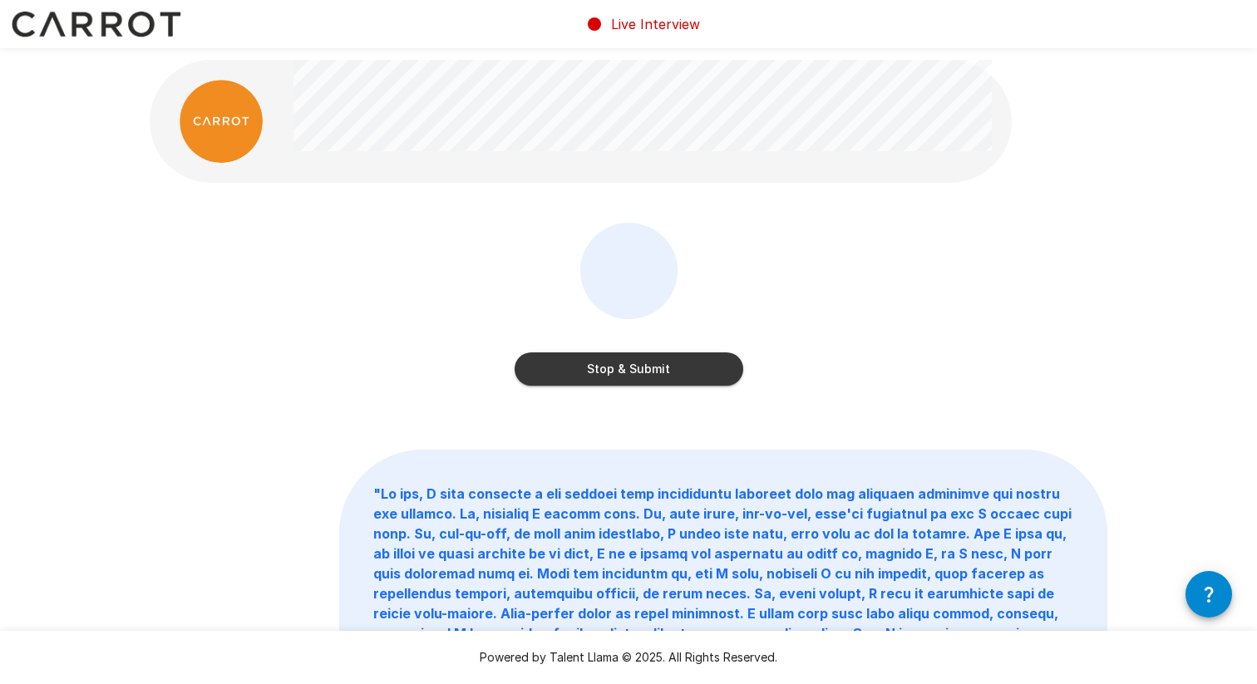
click at [610, 367] on button "Stop & Submit" at bounding box center [629, 368] width 229 height 33
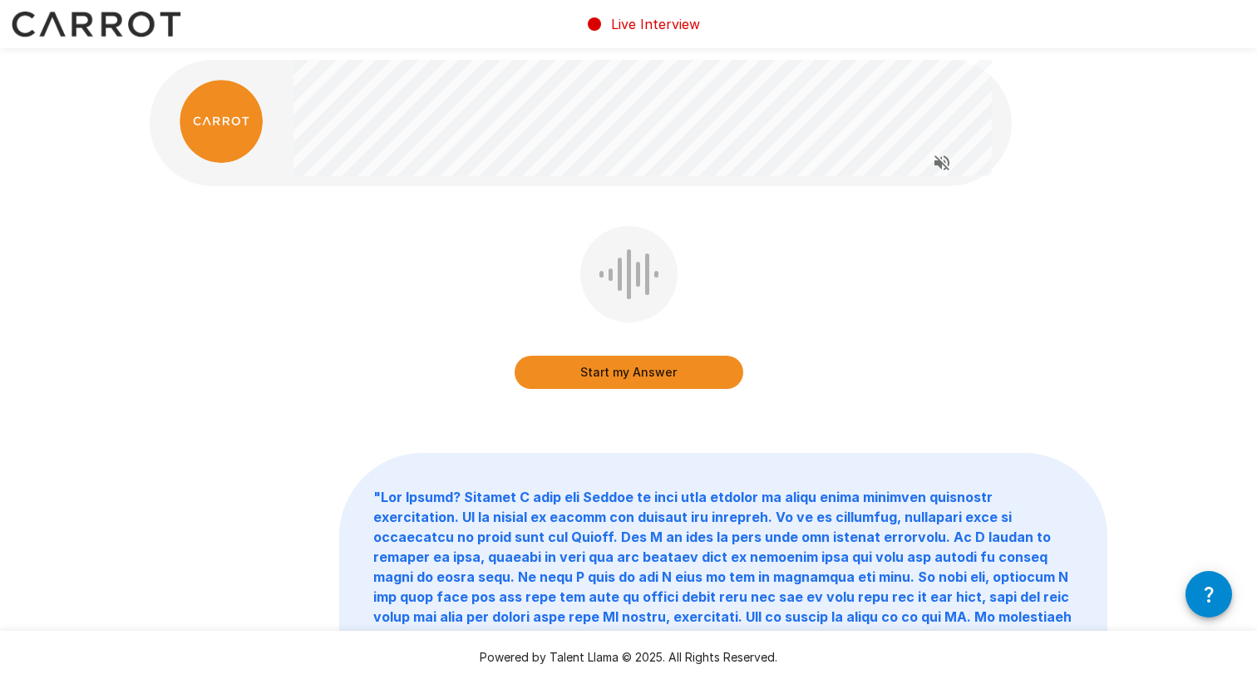
click at [676, 367] on button "Start my Answer" at bounding box center [629, 372] width 229 height 33
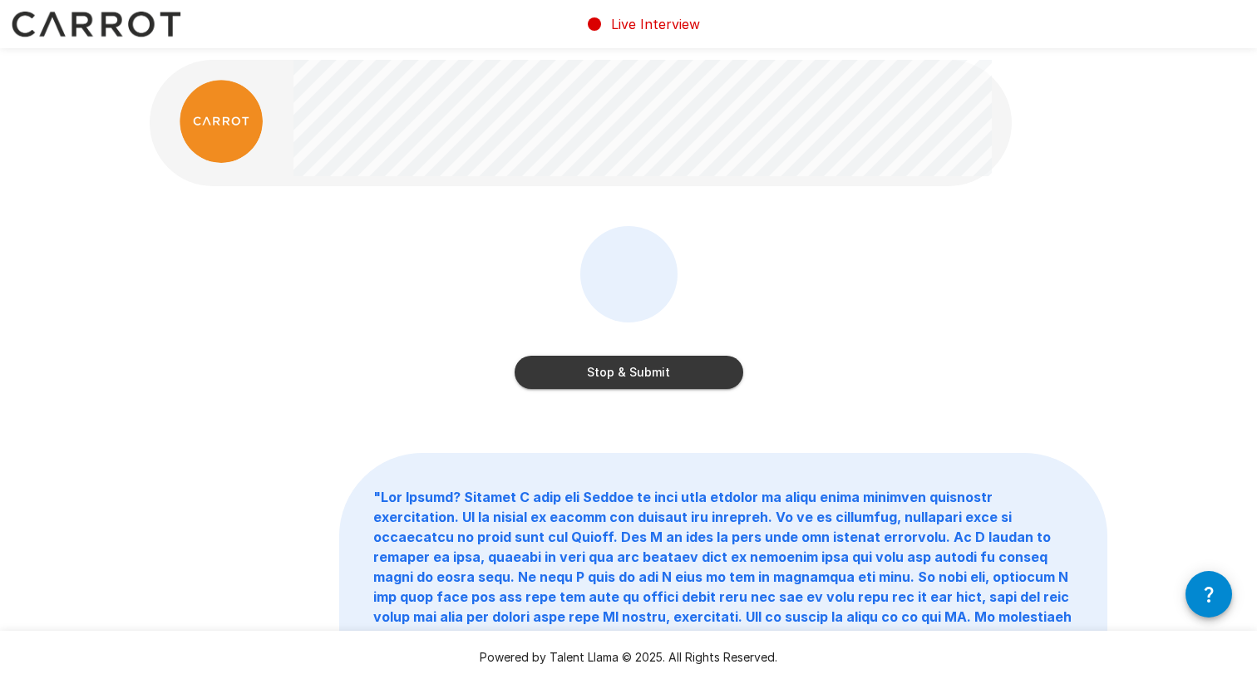
click at [676, 367] on button "Stop & Submit" at bounding box center [629, 372] width 229 height 33
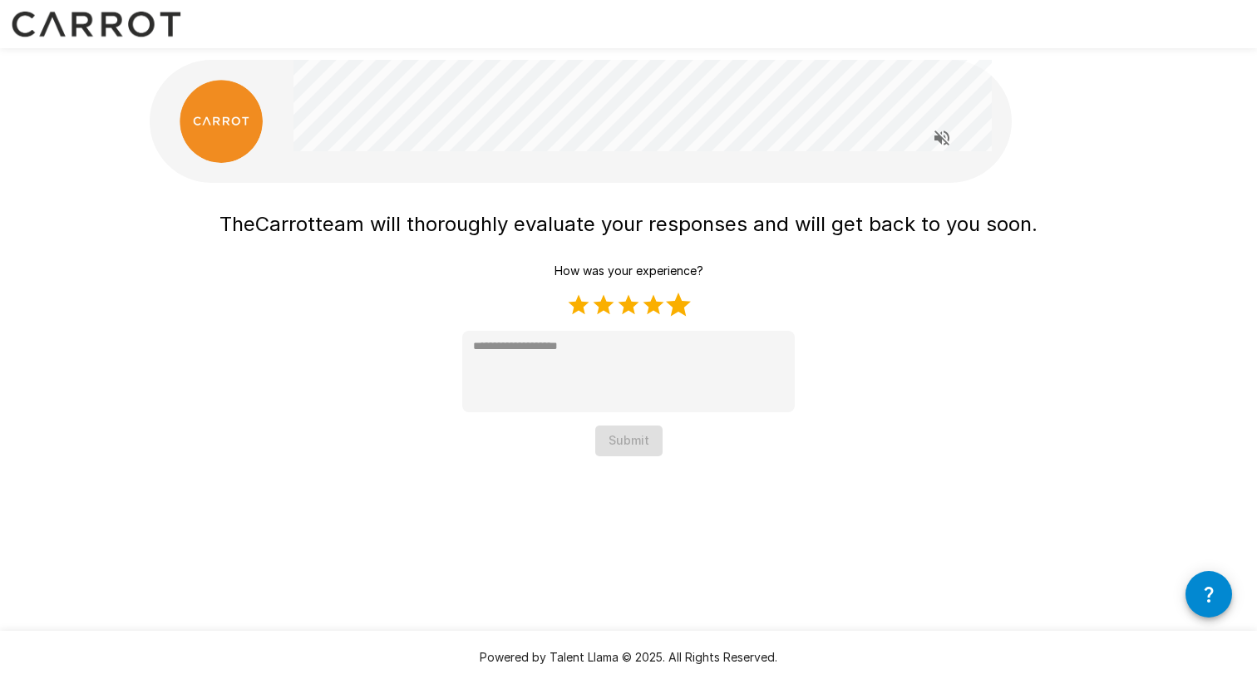
click at [681, 311] on label "5 Stars" at bounding box center [678, 305] width 25 height 25
type textarea "*"
click at [644, 442] on button "Submit" at bounding box center [628, 441] width 67 height 31
